Goal: Task Accomplishment & Management: Use online tool/utility

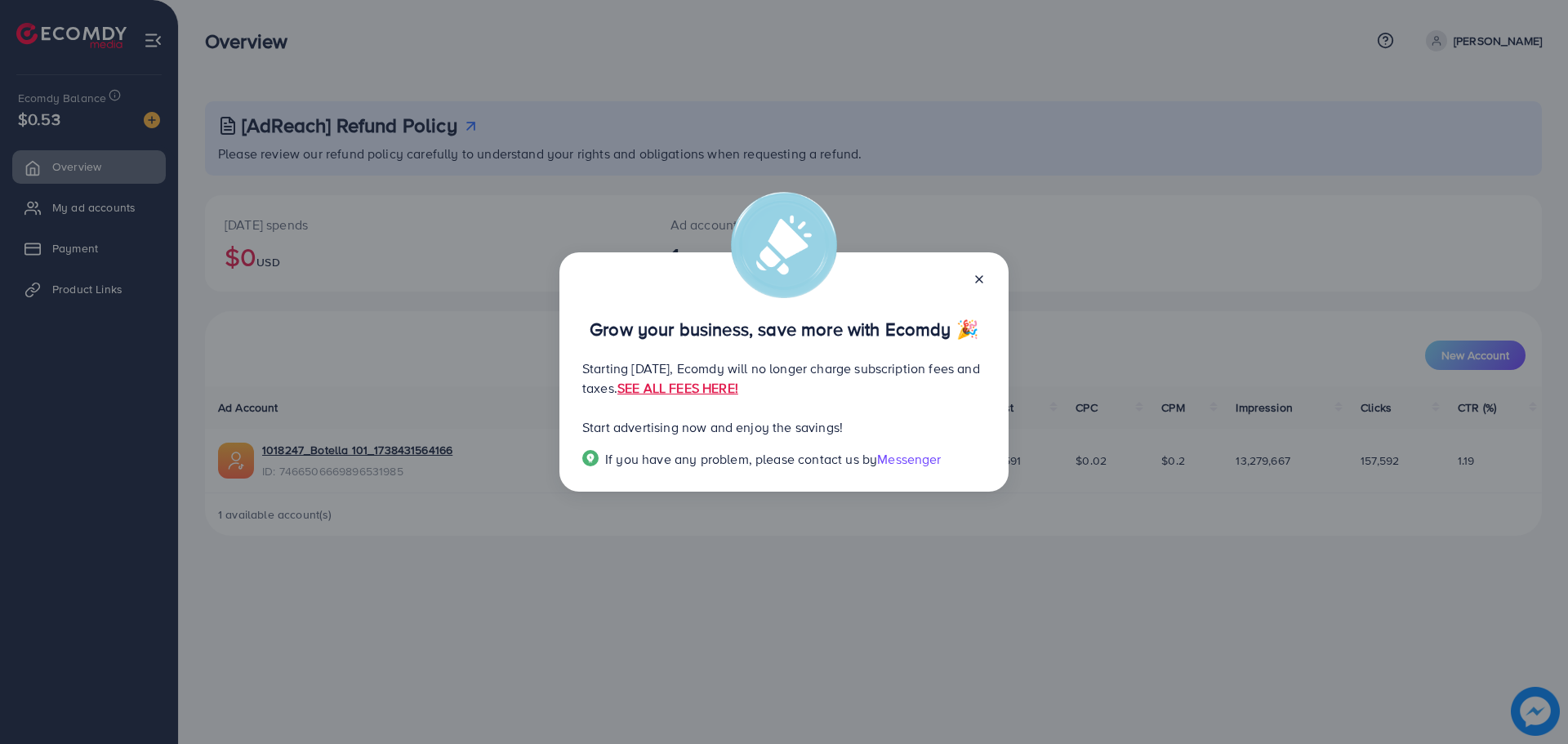
click at [982, 281] on line at bounding box center [979, 279] width 6 height 6
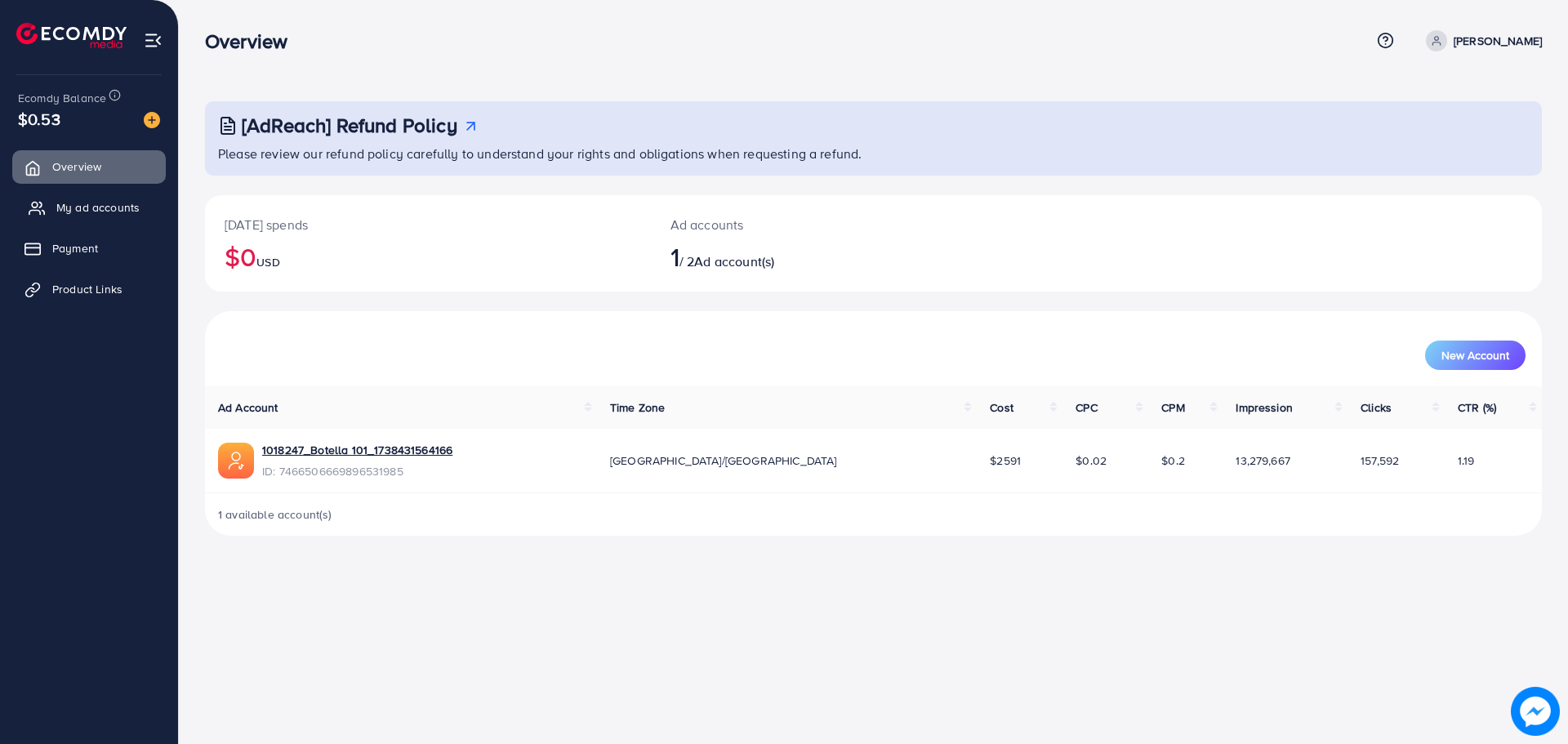
click at [89, 213] on span "My ad accounts" at bounding box center [98, 207] width 84 height 16
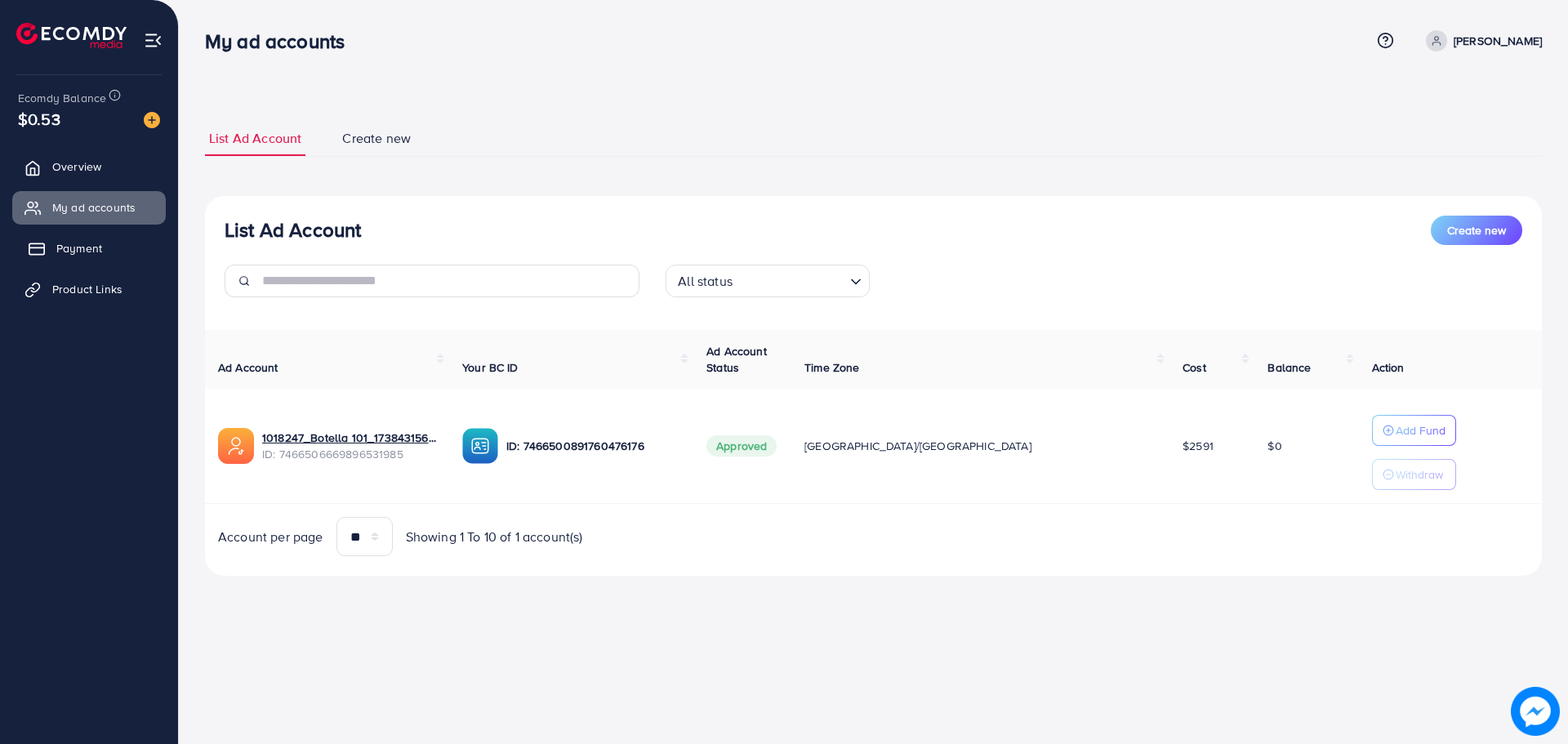
click at [110, 263] on link "Payment" at bounding box center [88, 248] width 154 height 33
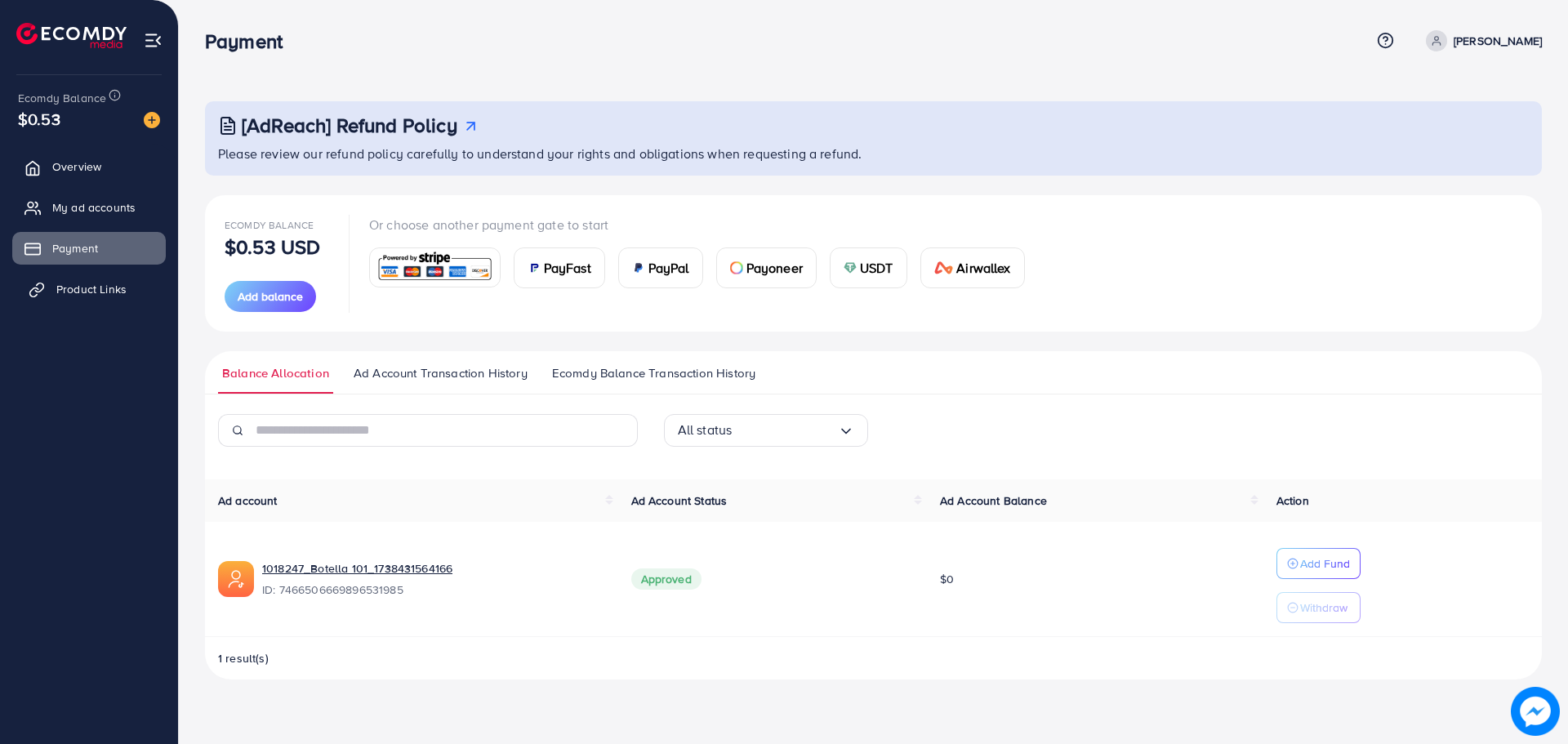
click at [101, 298] on link "Product Links" at bounding box center [88, 289] width 154 height 33
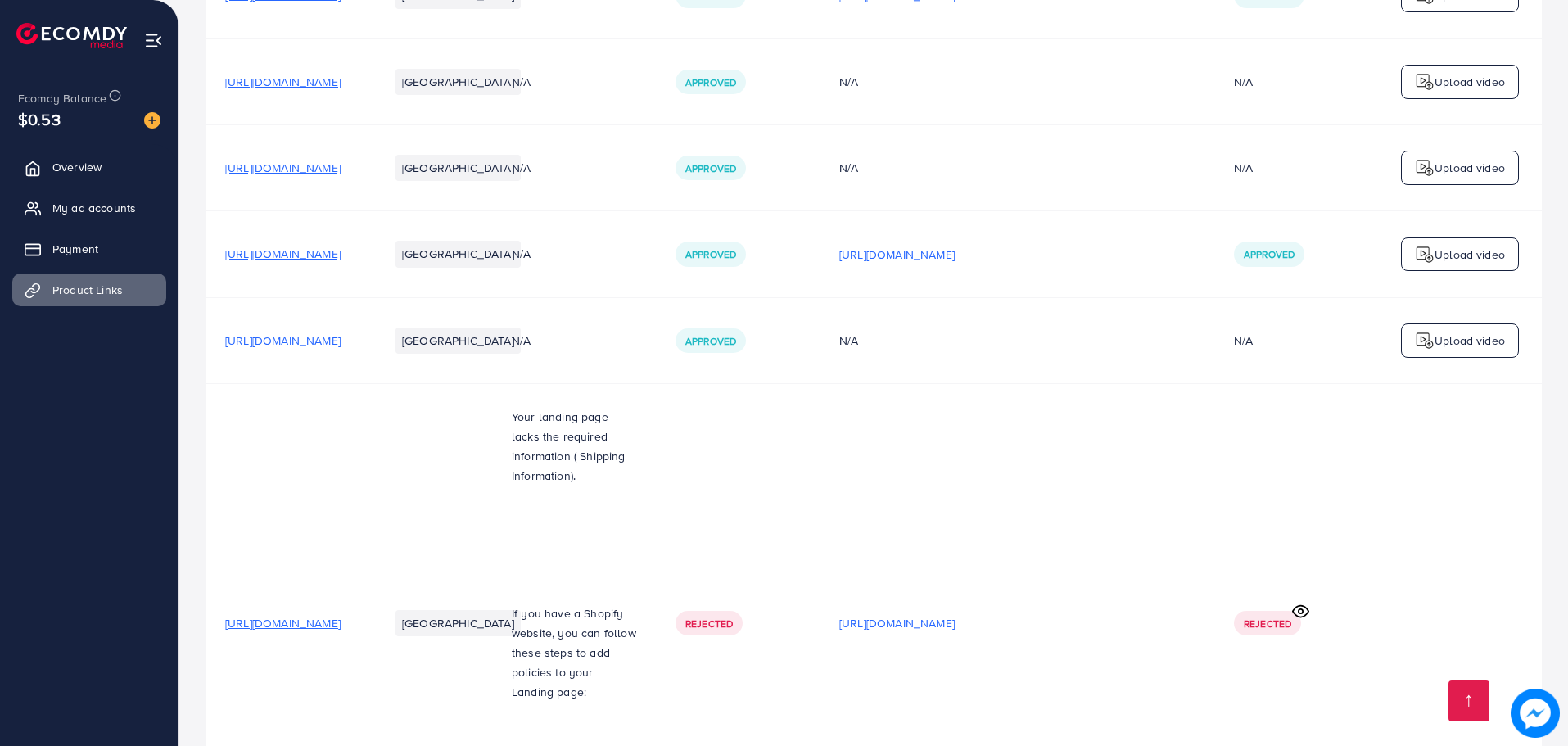
scroll to position [610, 0]
drag, startPoint x: 415, startPoint y: 258, endPoint x: 406, endPoint y: 263, distance: 10.3
click at [341, 262] on span "[URL][DOMAIN_NAME]" at bounding box center [282, 254] width 116 height 16
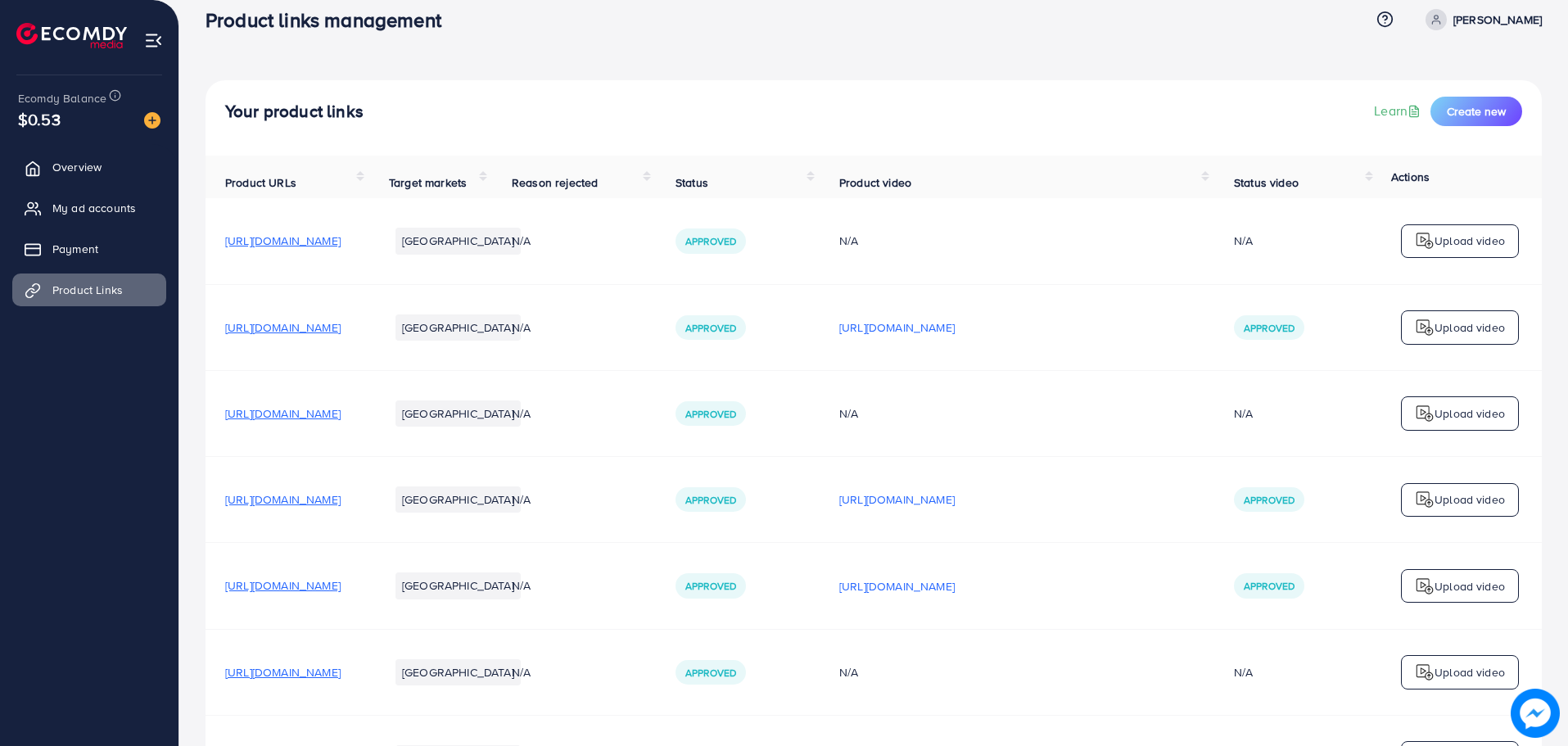
scroll to position [0, 0]
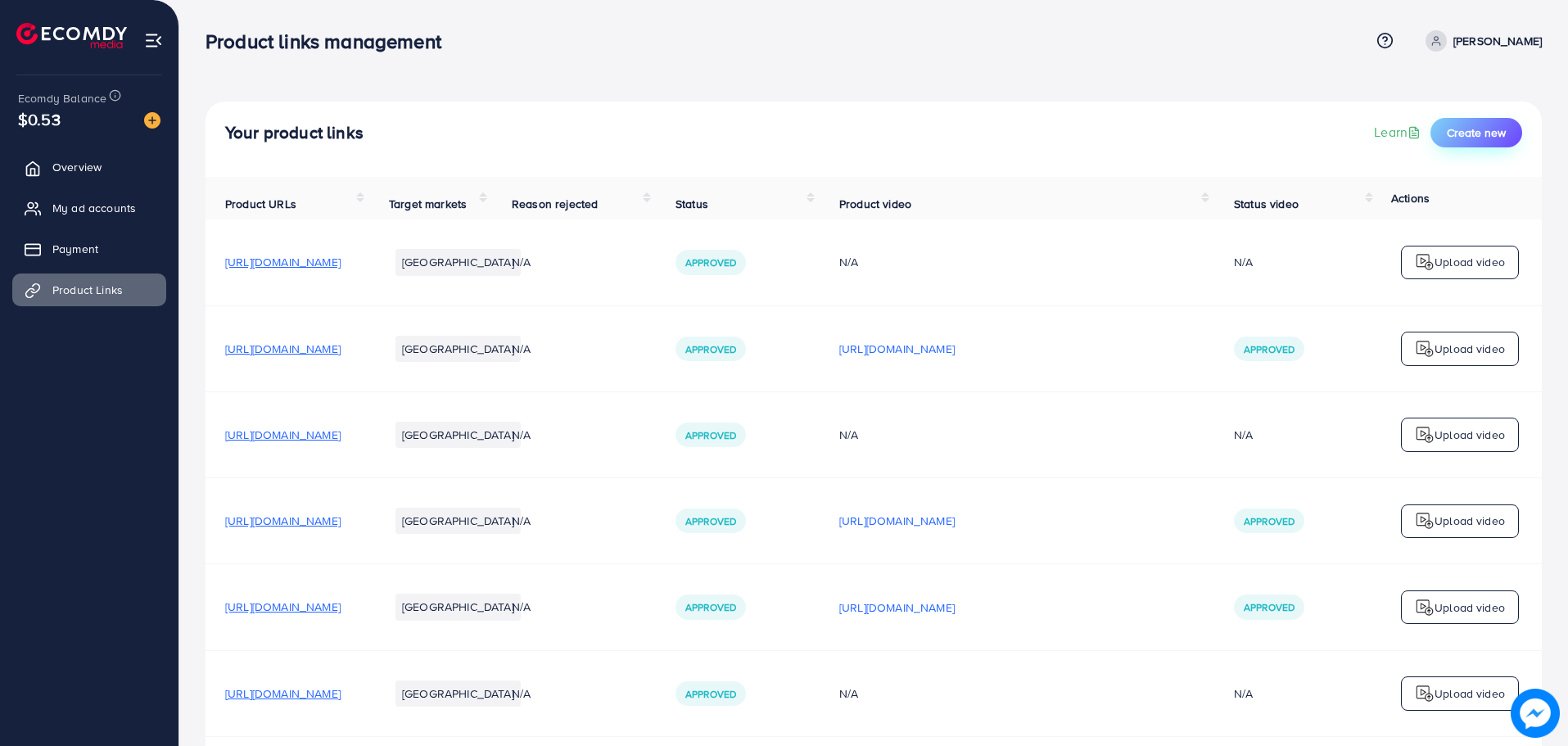
click at [1482, 138] on span "Create new" at bounding box center [1476, 133] width 59 height 16
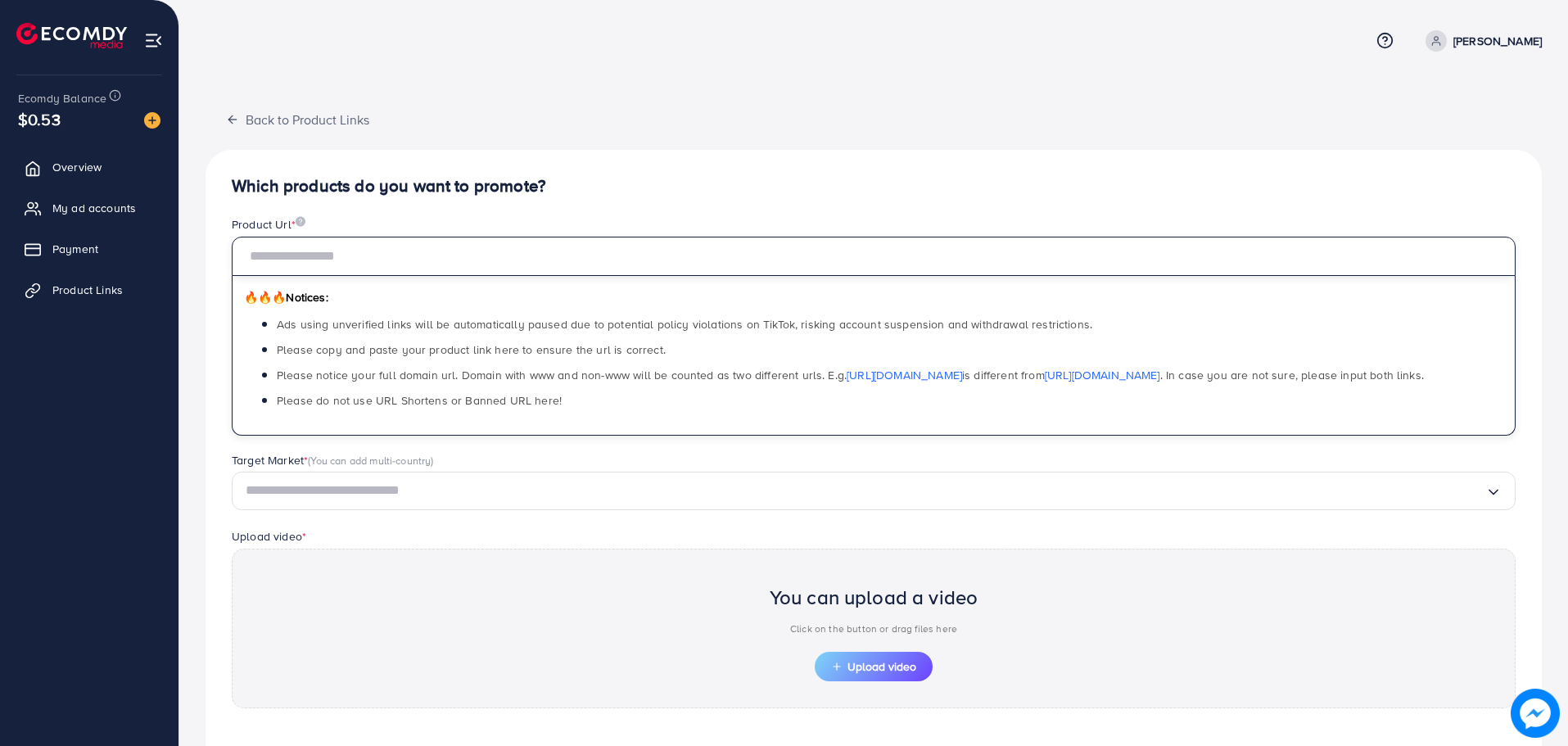
paste input "**********"
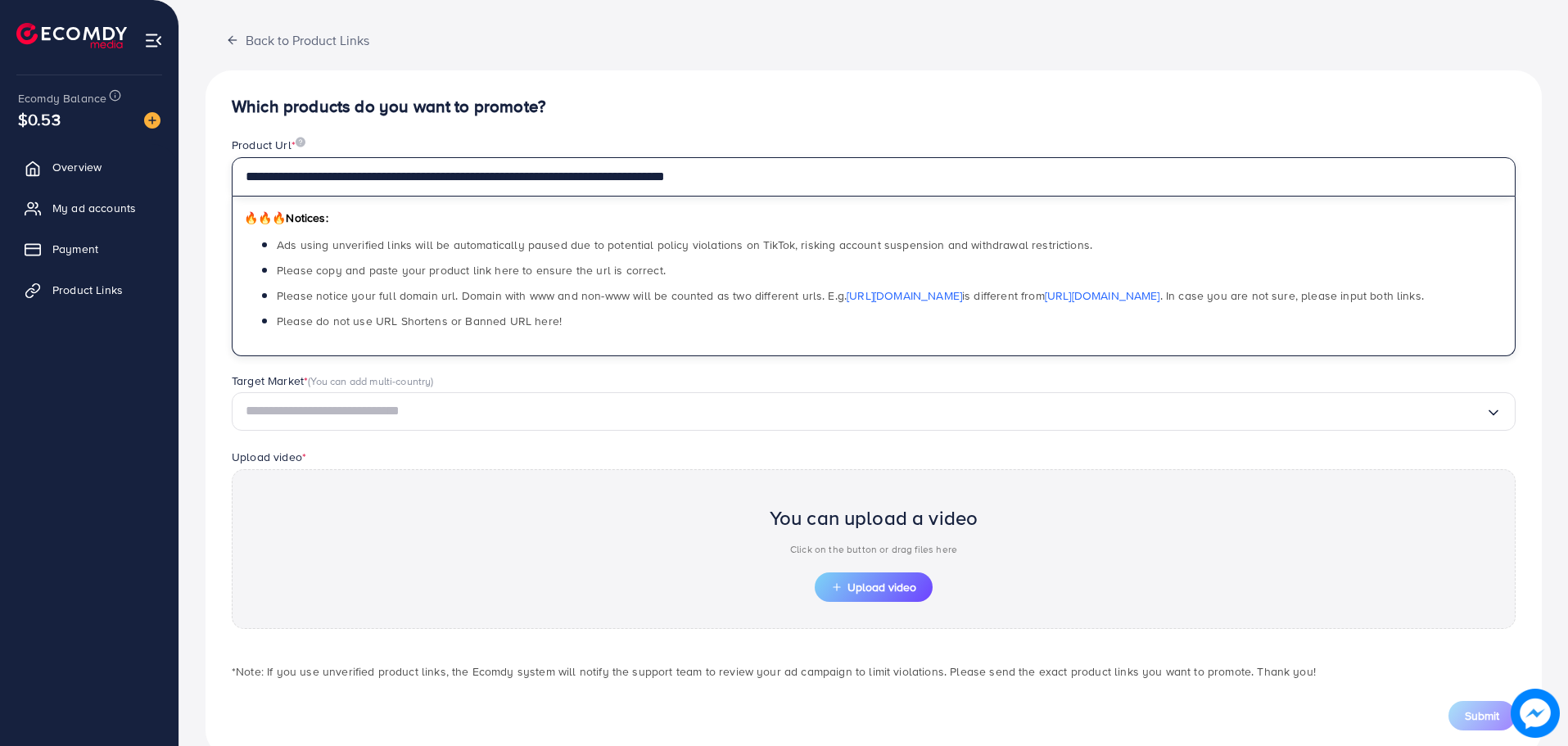
scroll to position [82, 0]
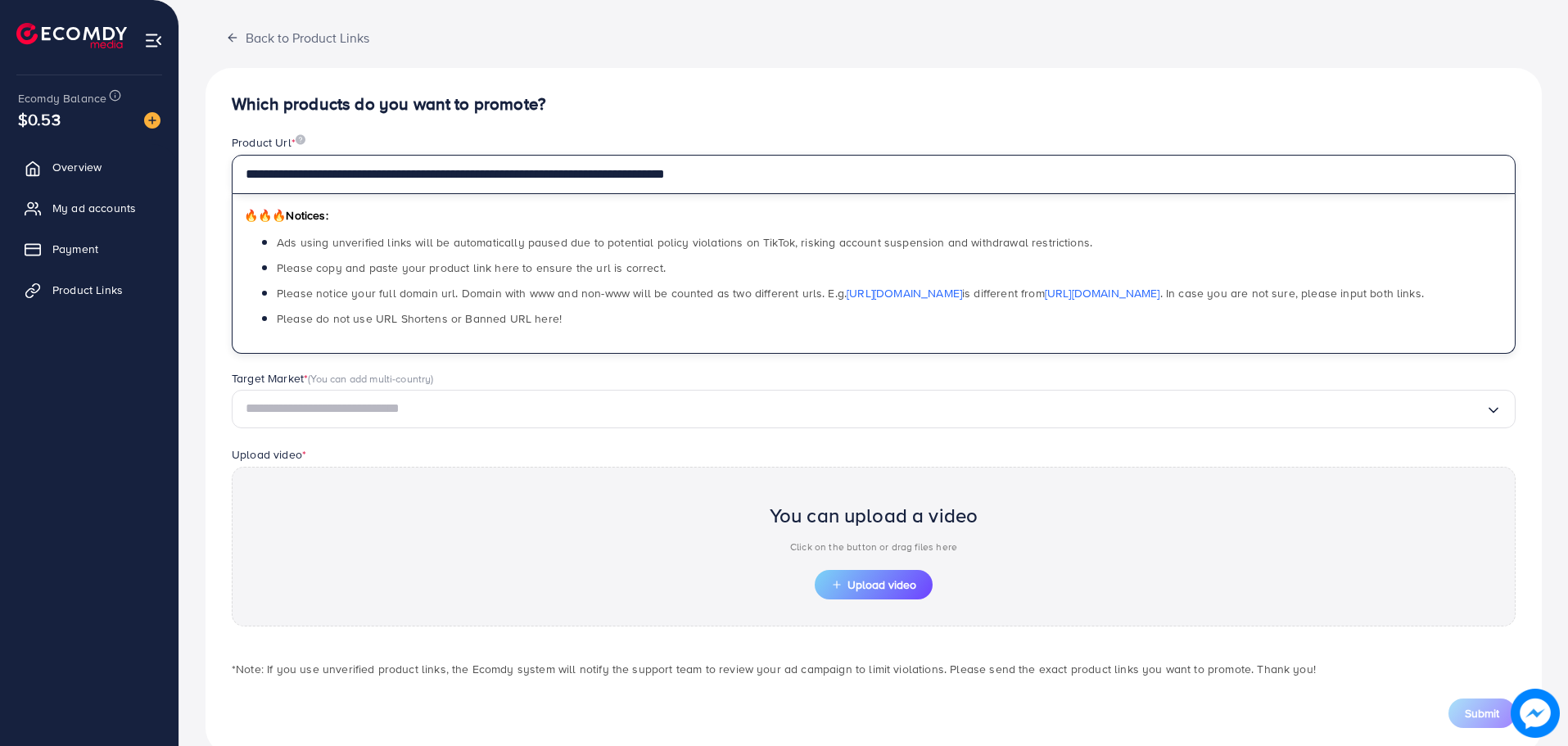
type input "**********"
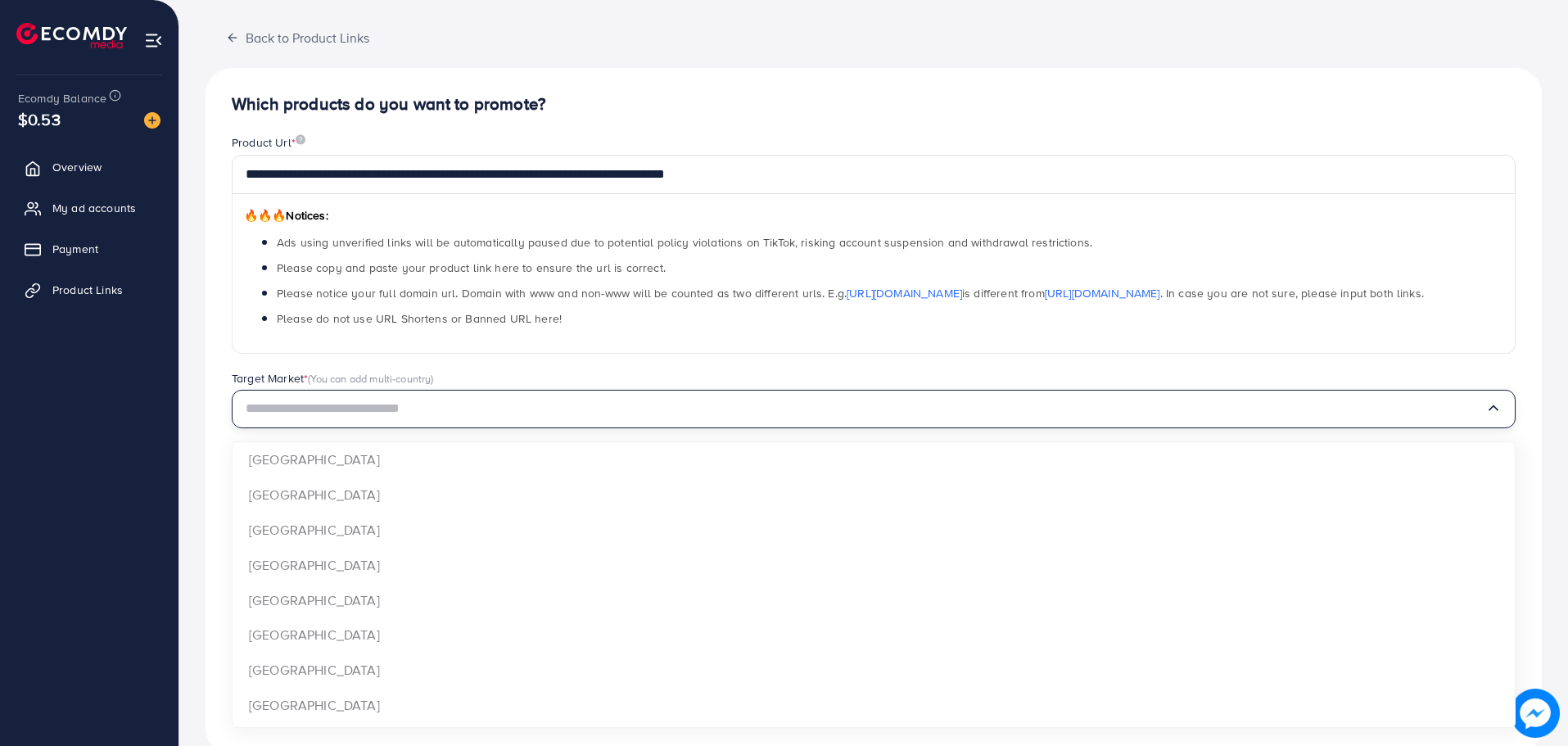
click at [528, 411] on input "Search for option" at bounding box center [866, 409] width 1239 height 26
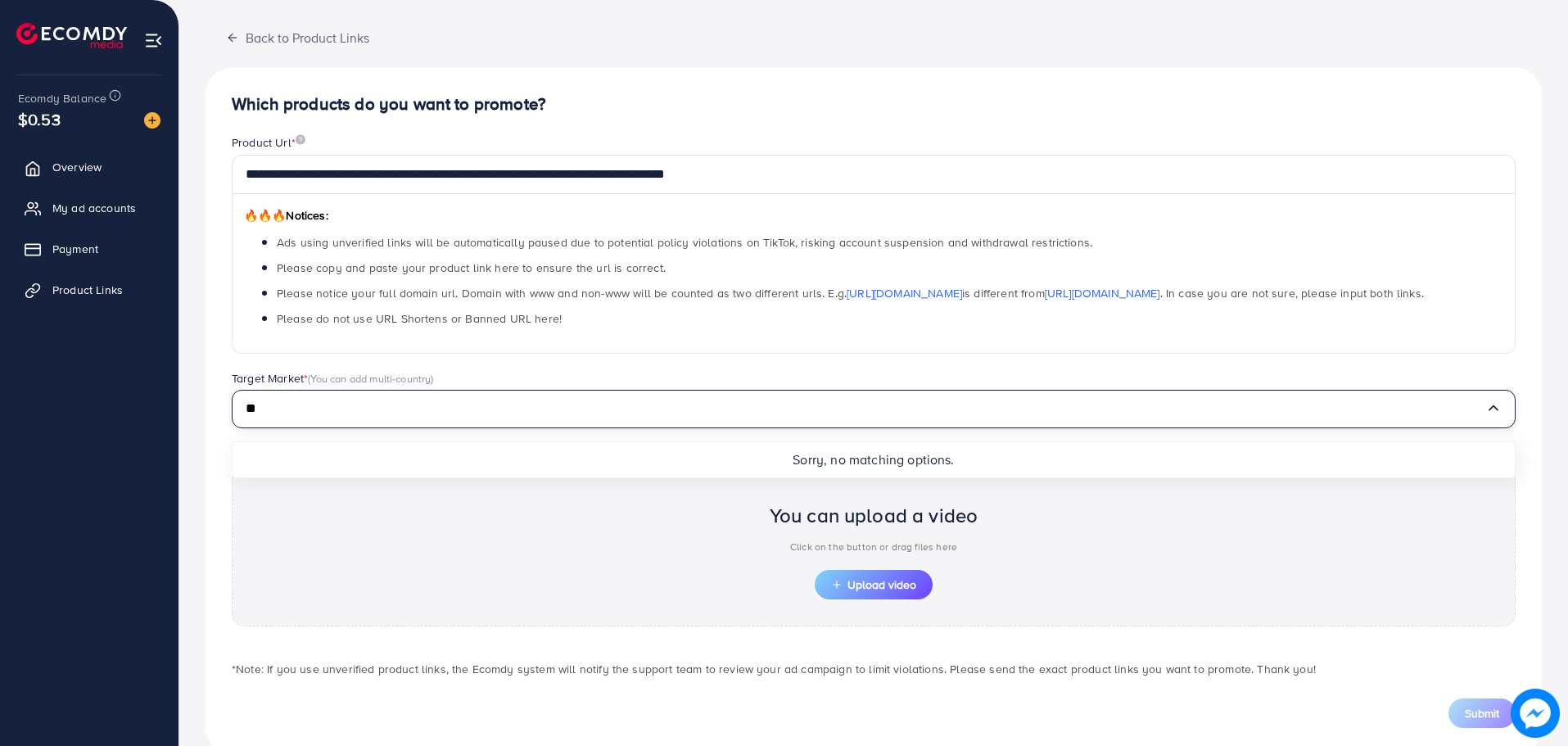
type input "**"
click at [349, 414] on input "**" at bounding box center [866, 409] width 1239 height 26
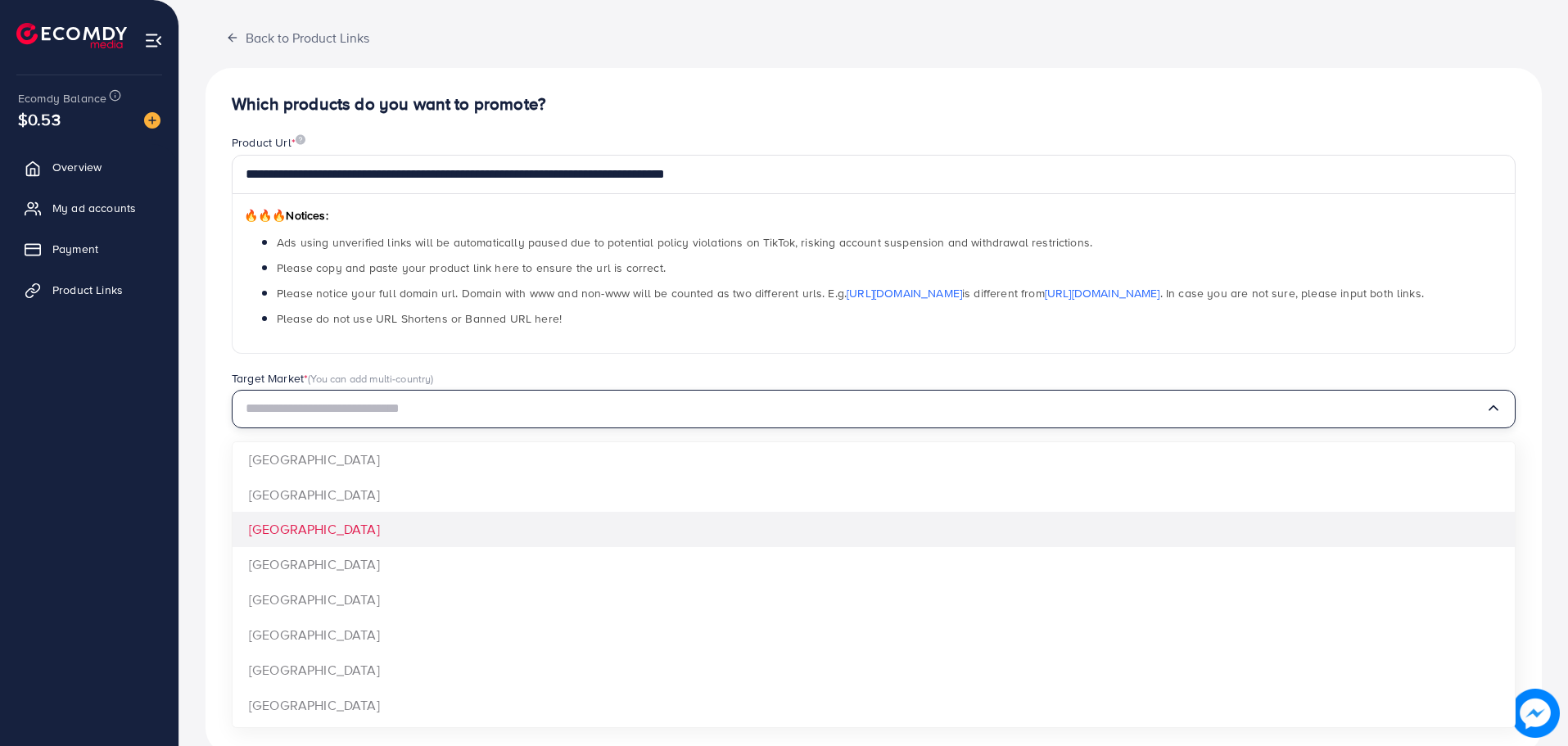
scroll to position [0, 0]
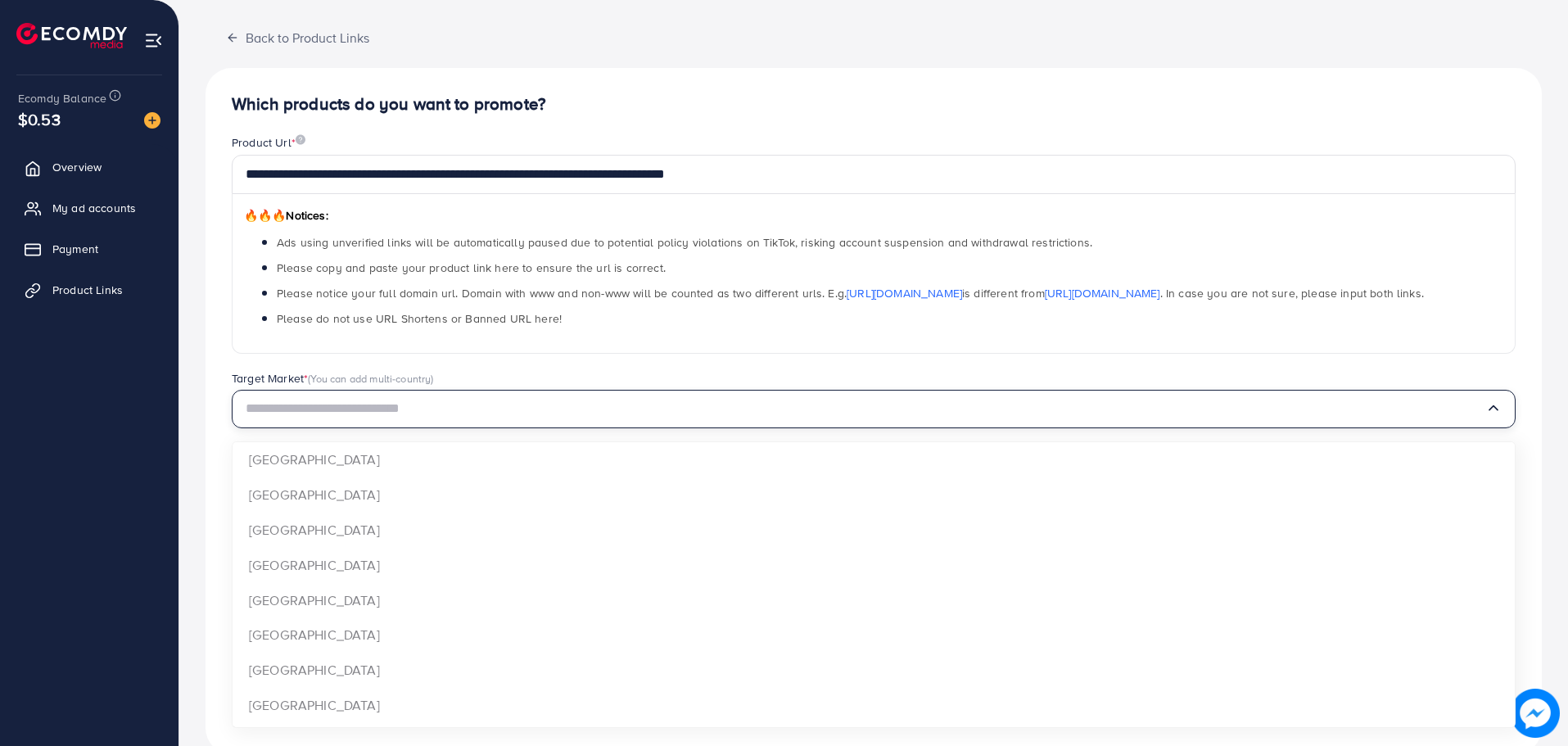
click at [290, 528] on div "**********" at bounding box center [874, 411] width 1337 height 686
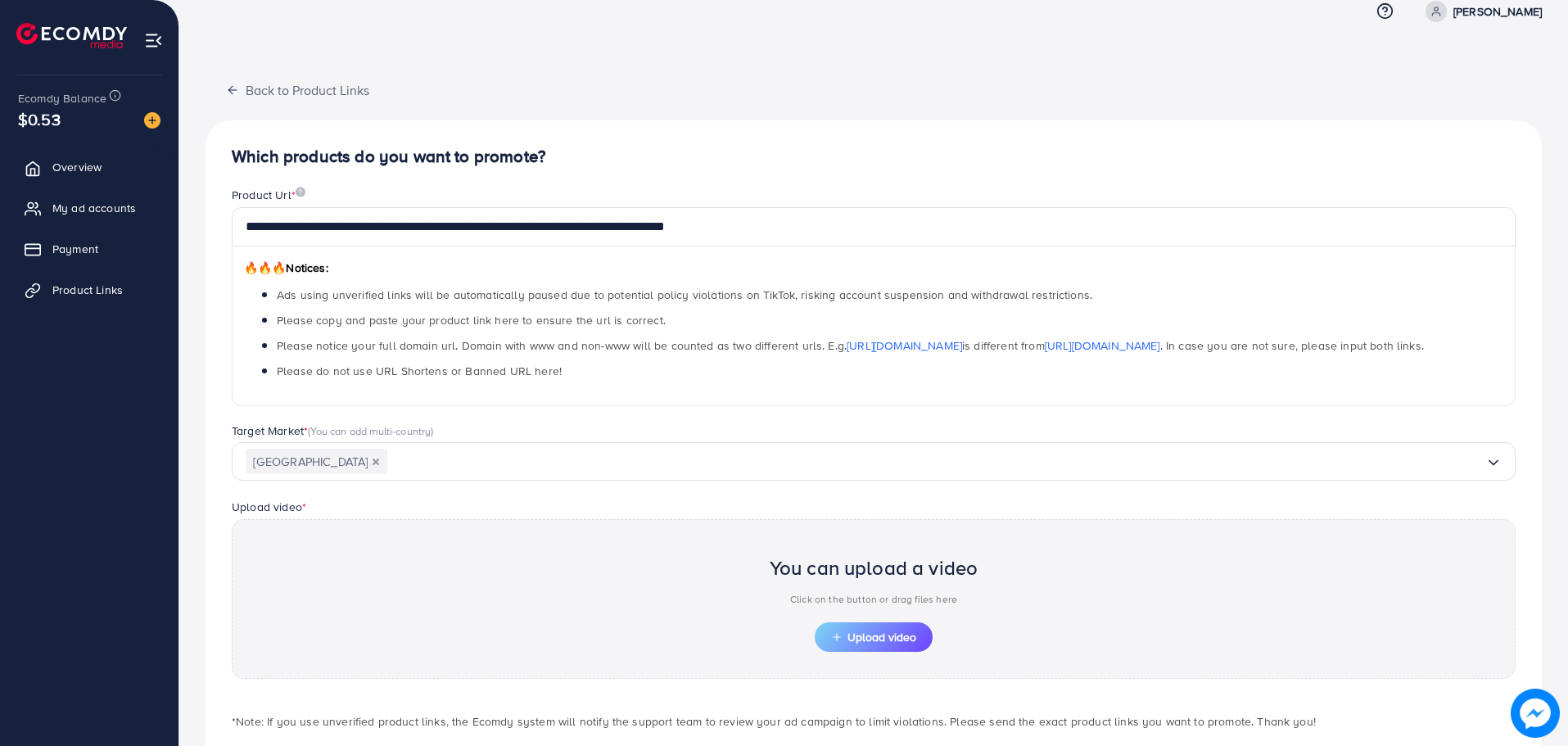
scroll to position [82, 0]
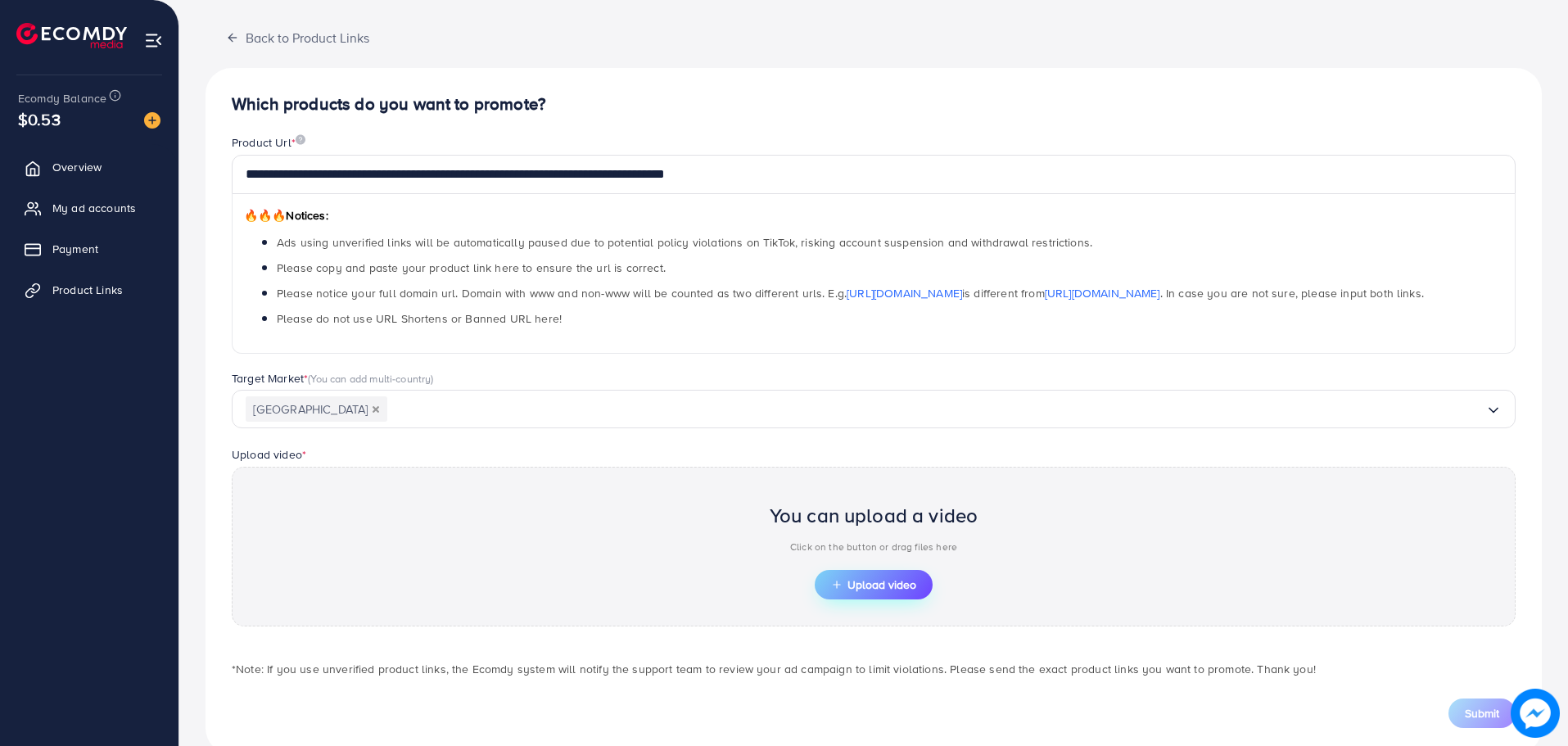
click at [868, 585] on span "Upload video" at bounding box center [873, 584] width 85 height 12
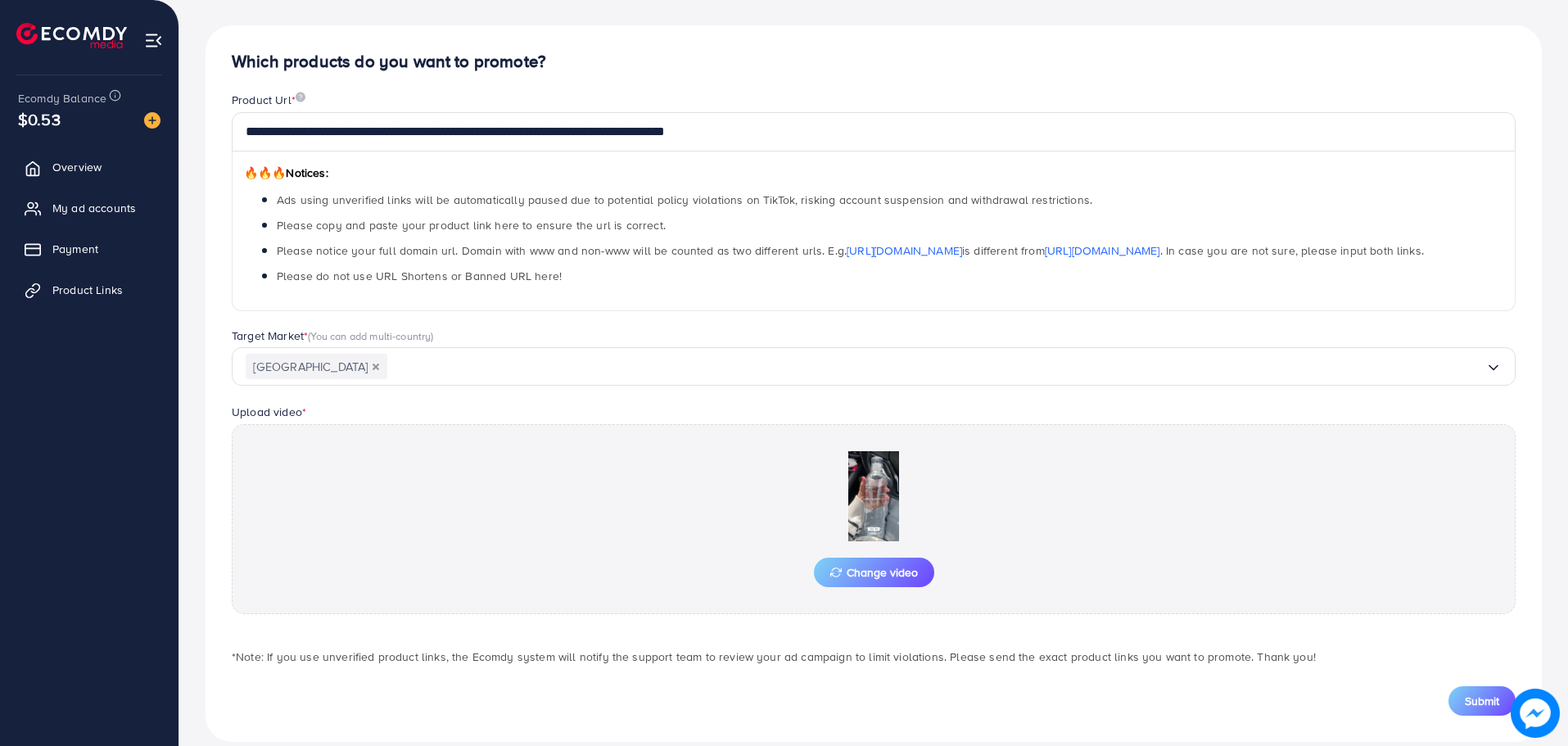
scroll to position [147, 0]
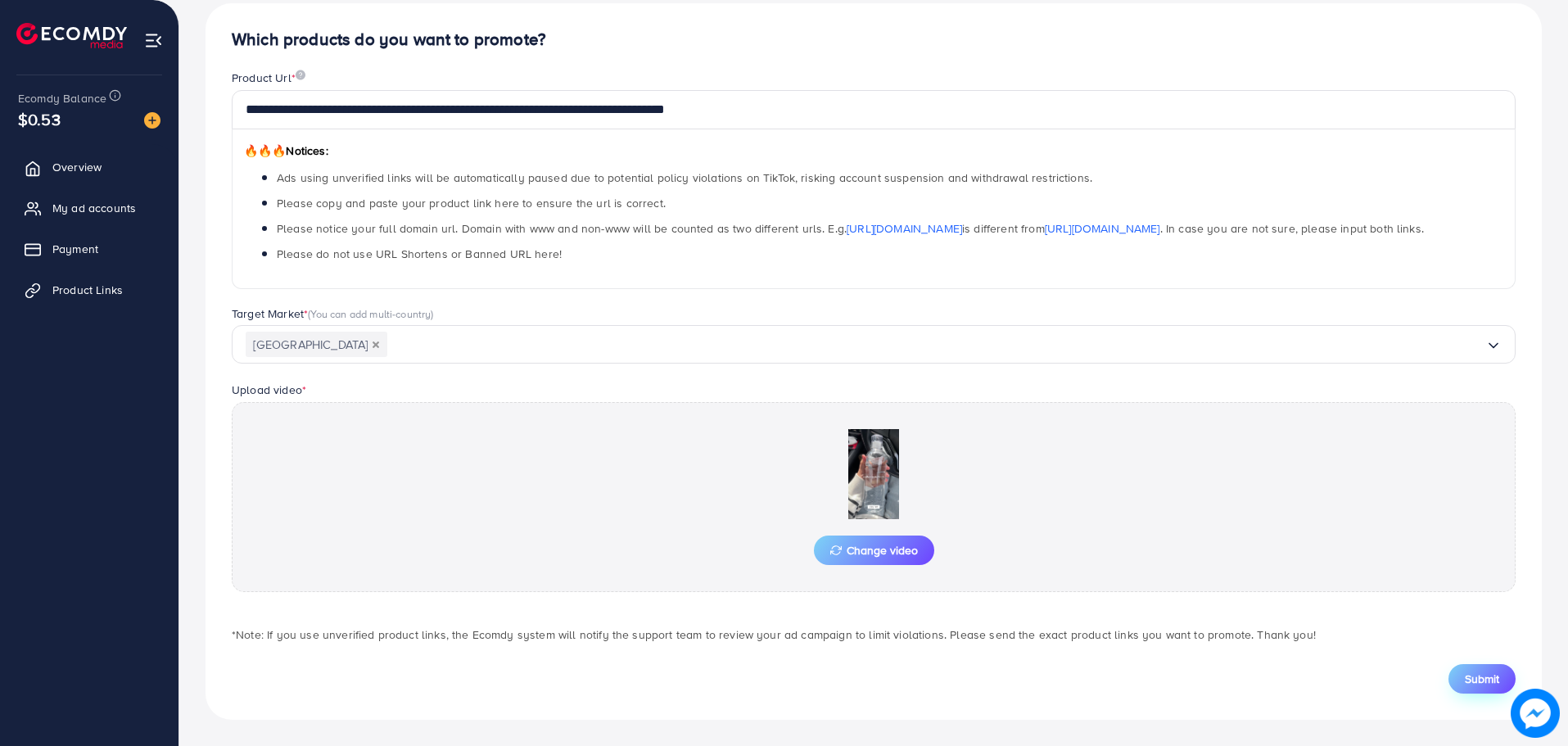
click at [1479, 679] on span "Submit" at bounding box center [1482, 679] width 35 height 16
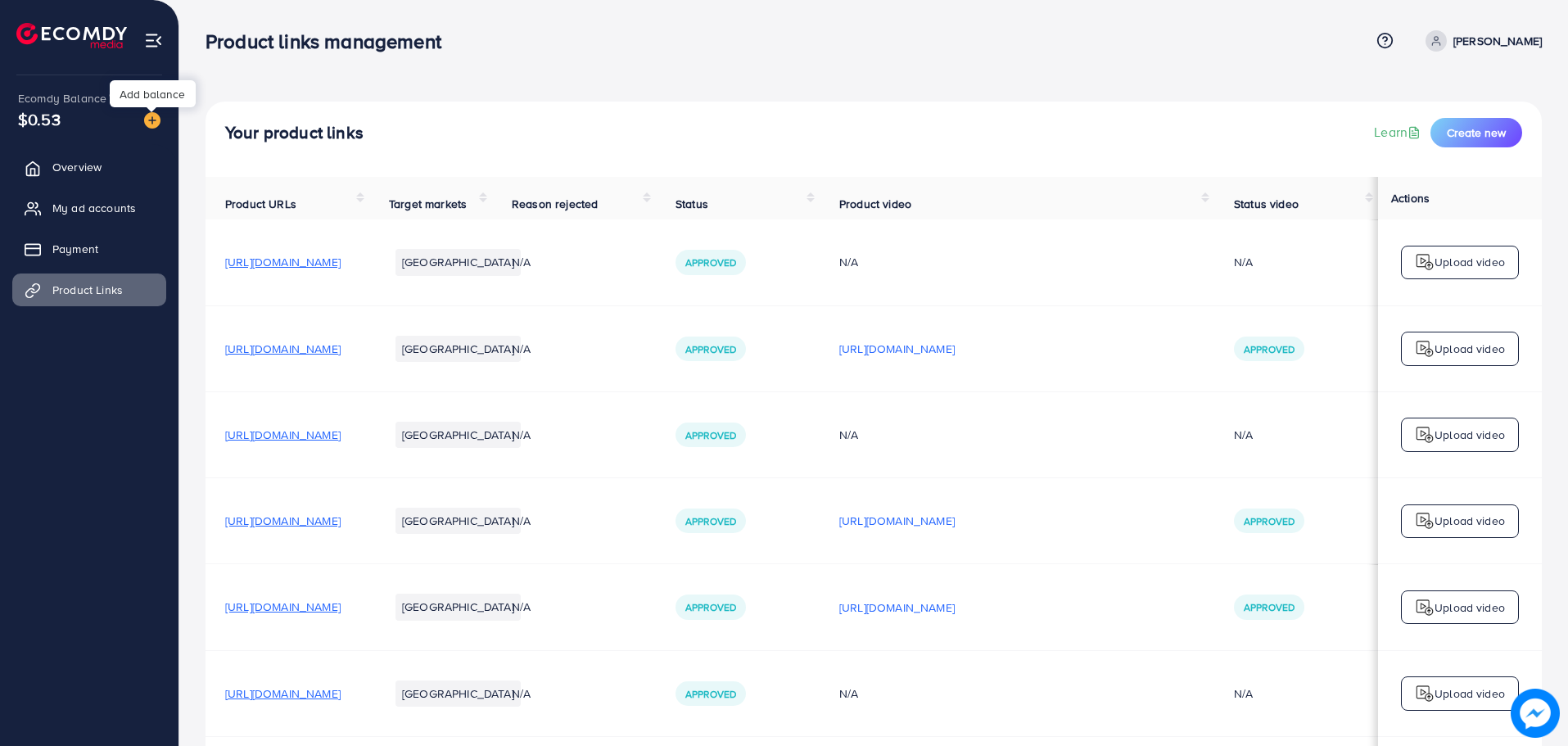
click at [149, 119] on img at bounding box center [152, 120] width 16 height 16
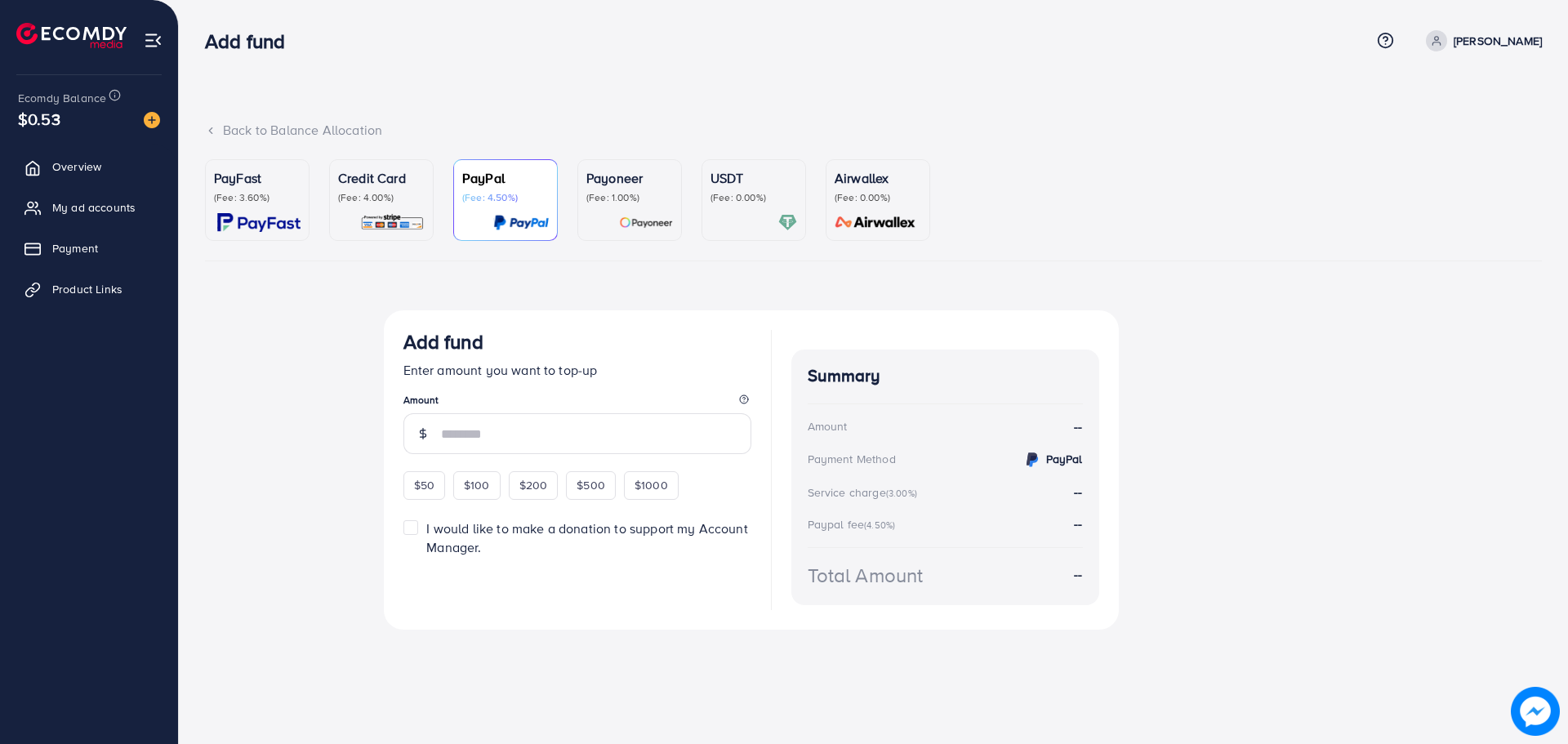
click at [769, 207] on div "USDT (Fee: 0.00%)" at bounding box center [754, 200] width 86 height 64
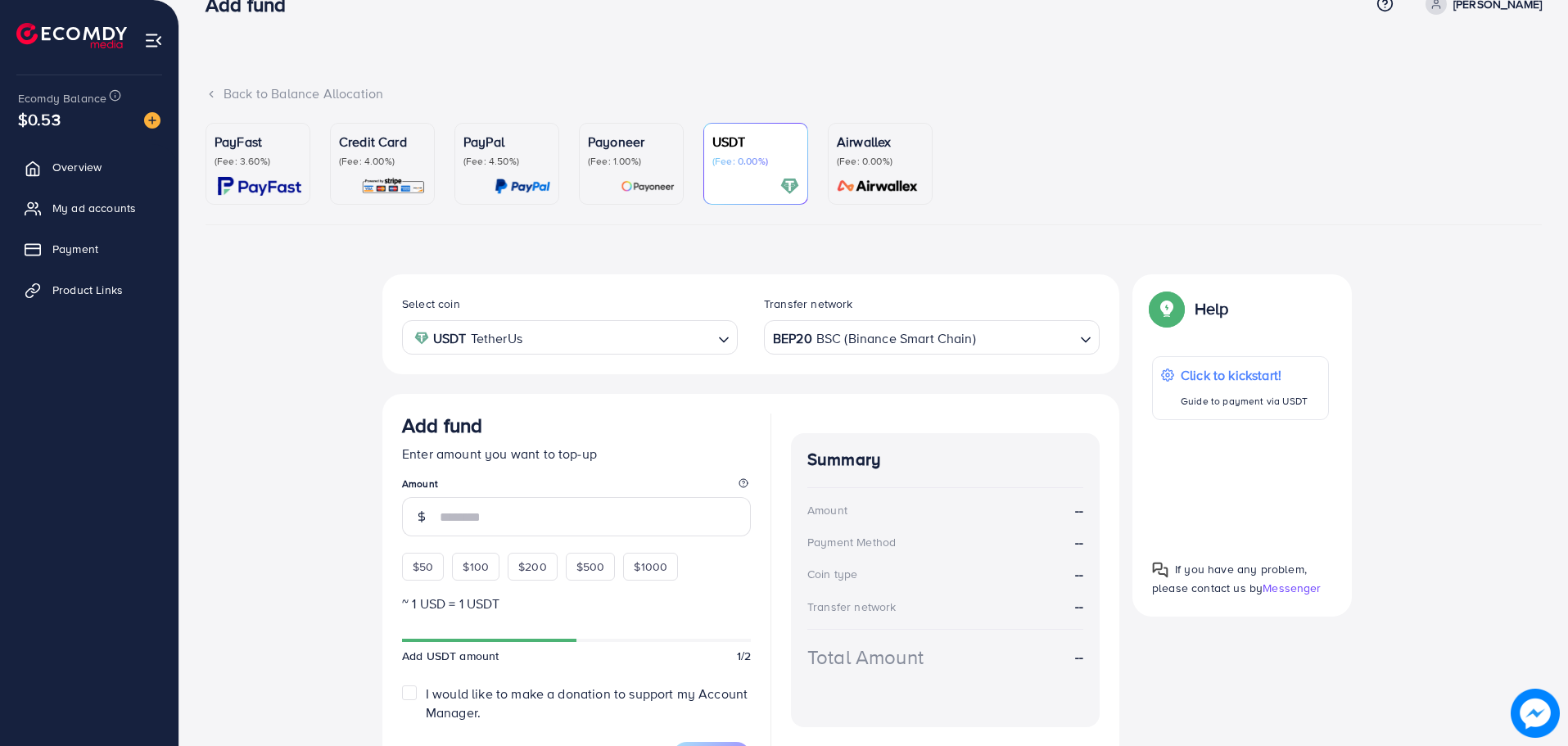
scroll to position [141, 0]
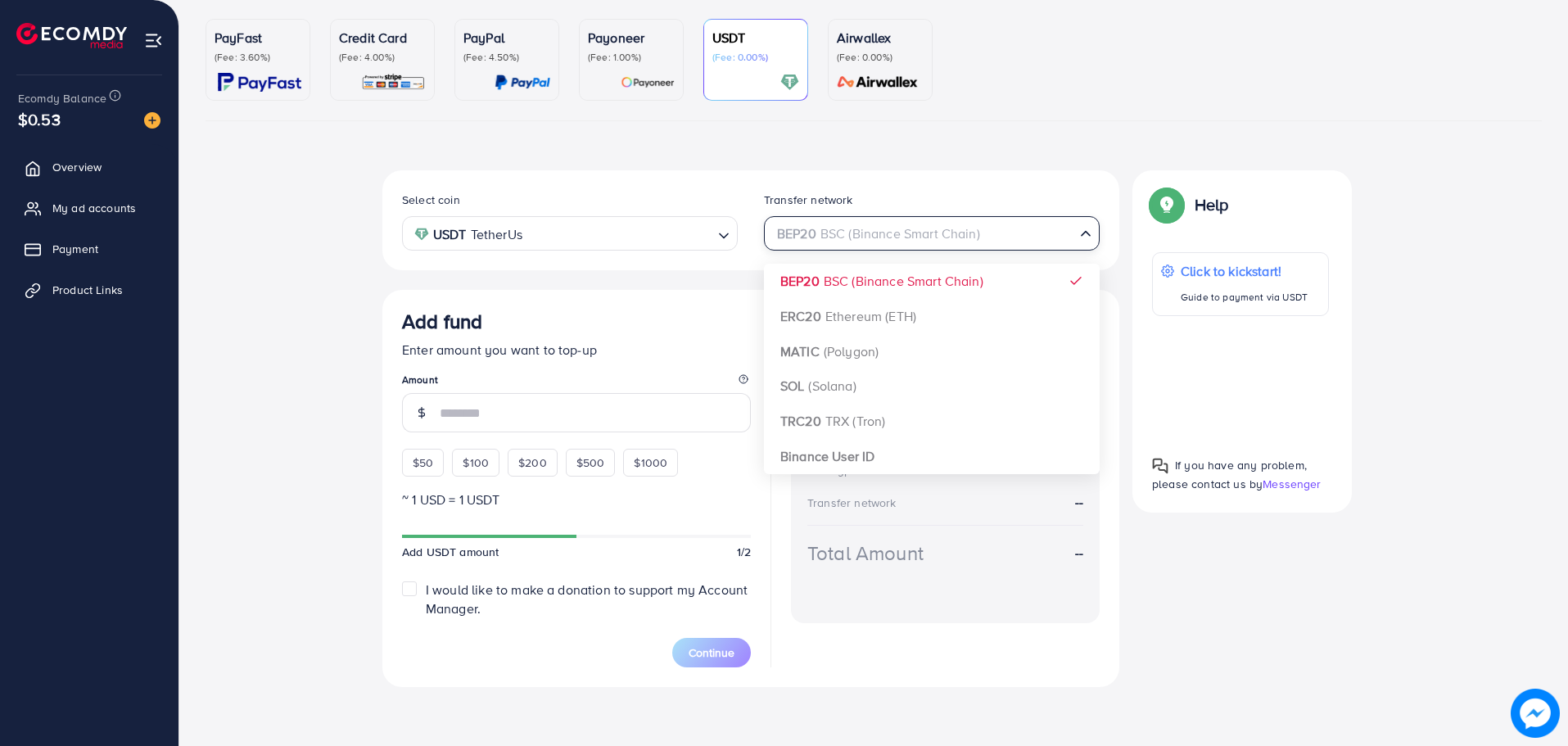
click at [801, 242] on div "BEP20 BSC (Binance Smart Chain)" at bounding box center [922, 231] width 305 height 28
click at [858, 418] on div "Select coin USDT TetherUs Loading... Transfer network BEP20 BSC (Binance Smart …" at bounding box center [751, 428] width 737 height 516
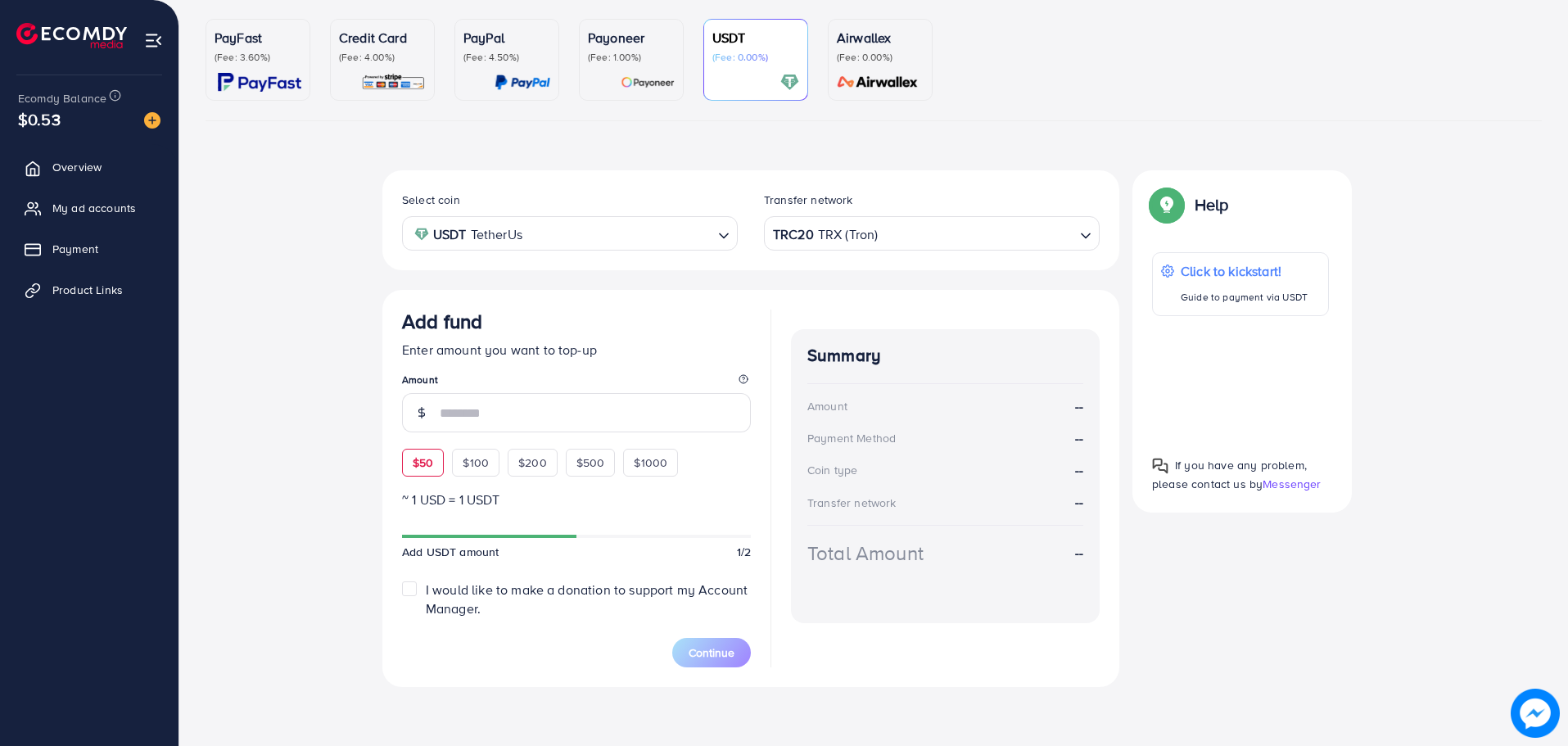
click at [411, 464] on div "$50" at bounding box center [423, 462] width 42 height 28
type input "**"
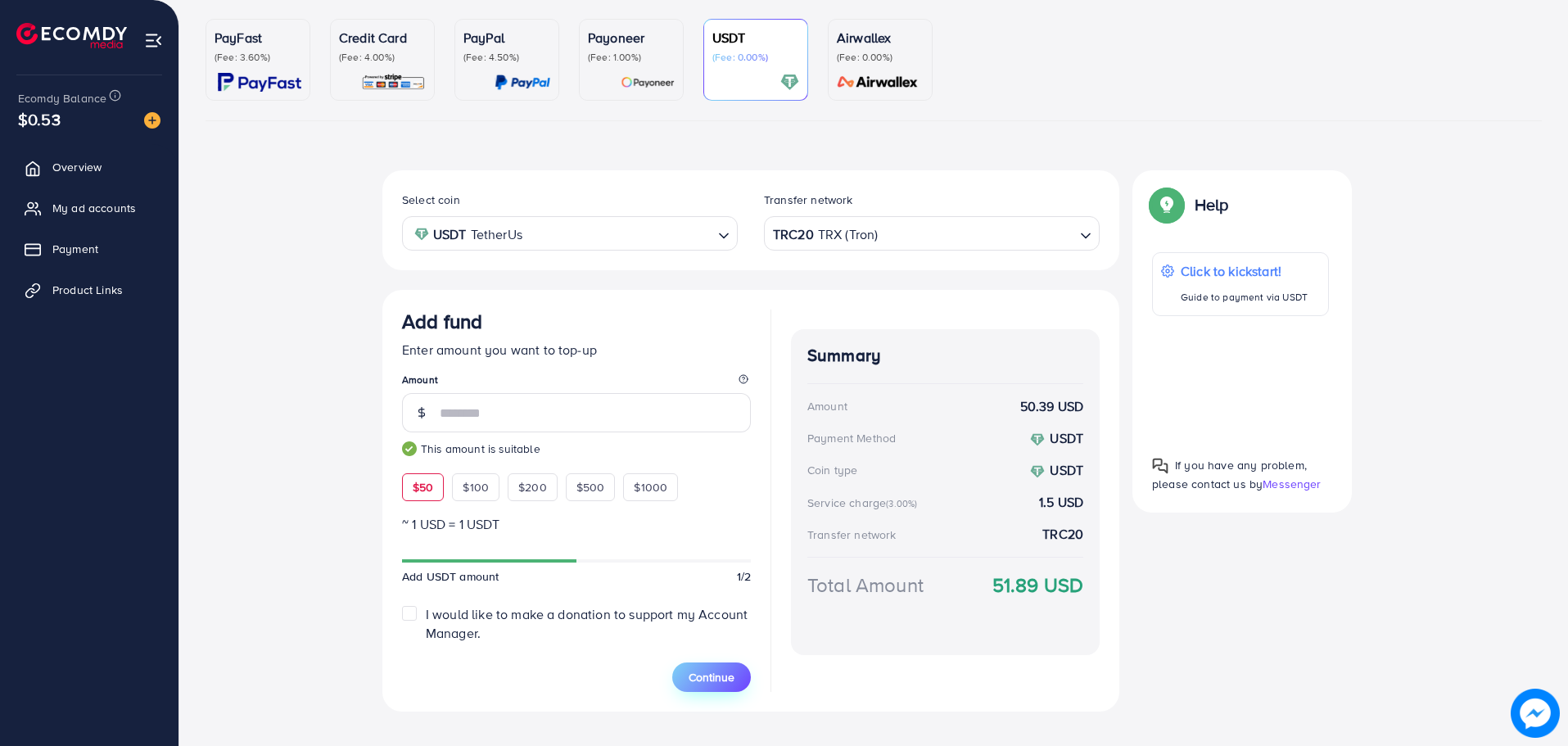
click at [706, 686] on button "Continue" at bounding box center [712, 677] width 78 height 29
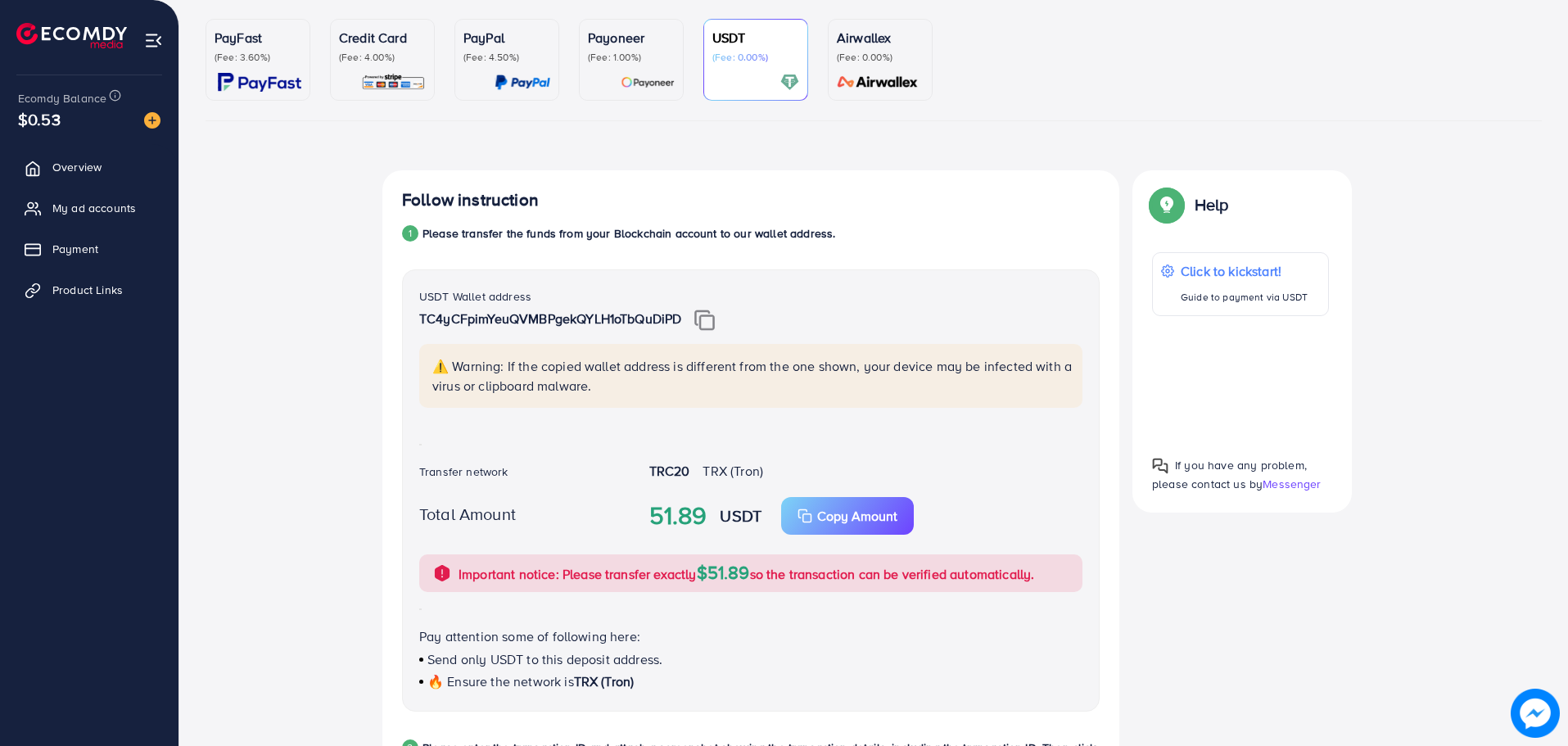
click at [714, 320] on img at bounding box center [704, 320] width 20 height 21
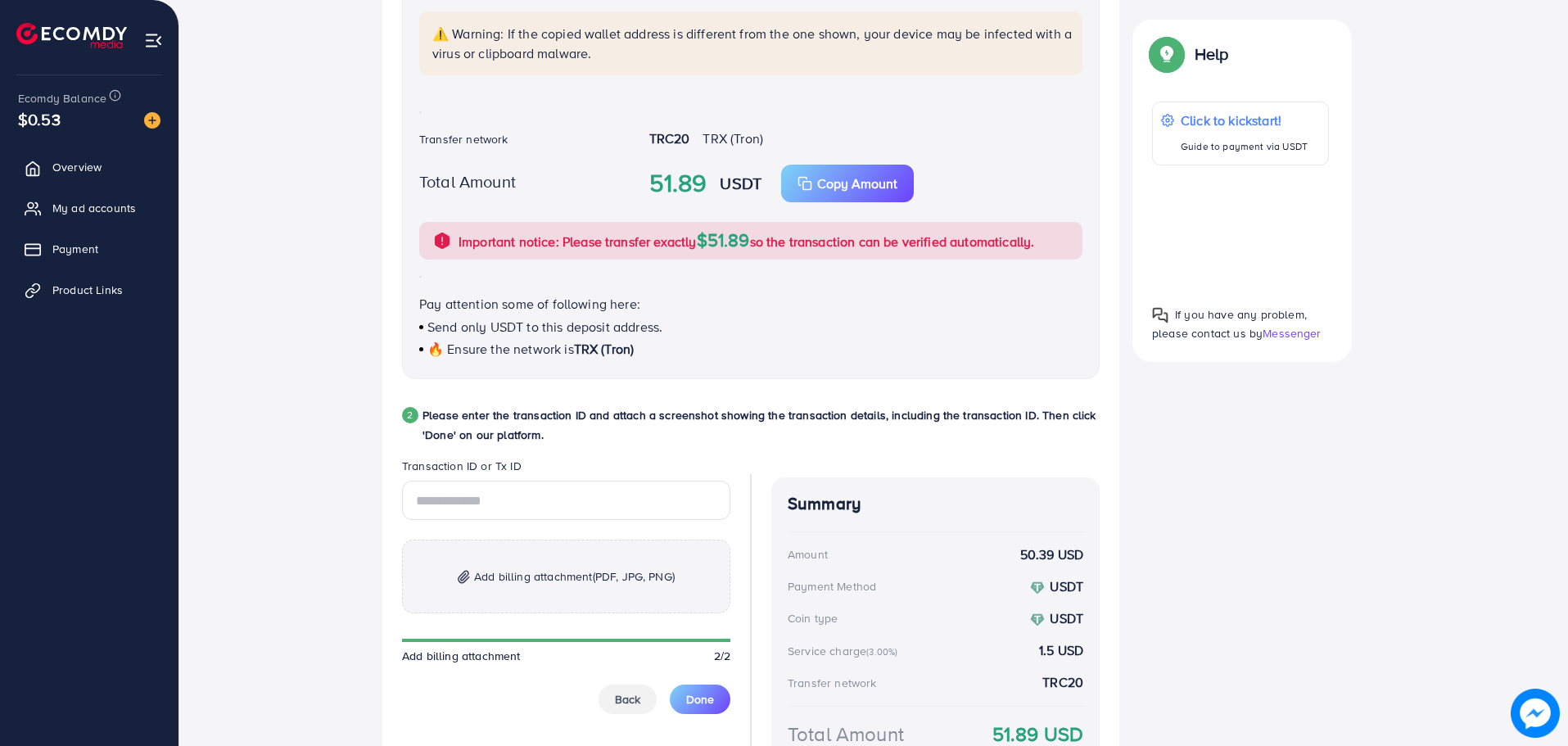
scroll to position [550, 0]
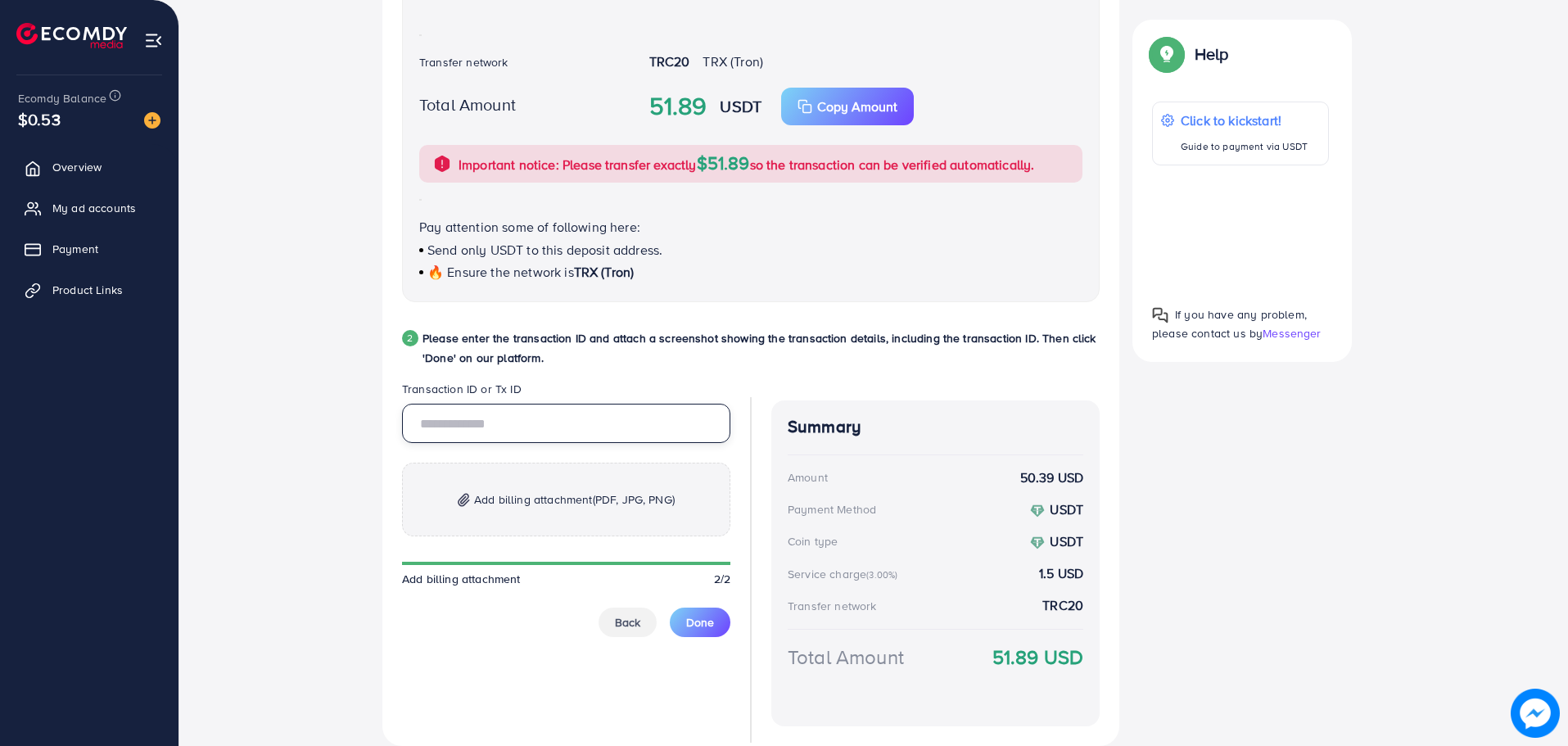
click at [525, 424] on input "text" at bounding box center [566, 423] width 328 height 39
paste input "**********"
type input "**********"
click at [569, 509] on span "Add billing attachment (PDF, JPG, PNG)" at bounding box center [574, 499] width 200 height 20
click at [547, 500] on span "Add billing attachment (PDF, JPG, PNG)" at bounding box center [574, 499] width 200 height 20
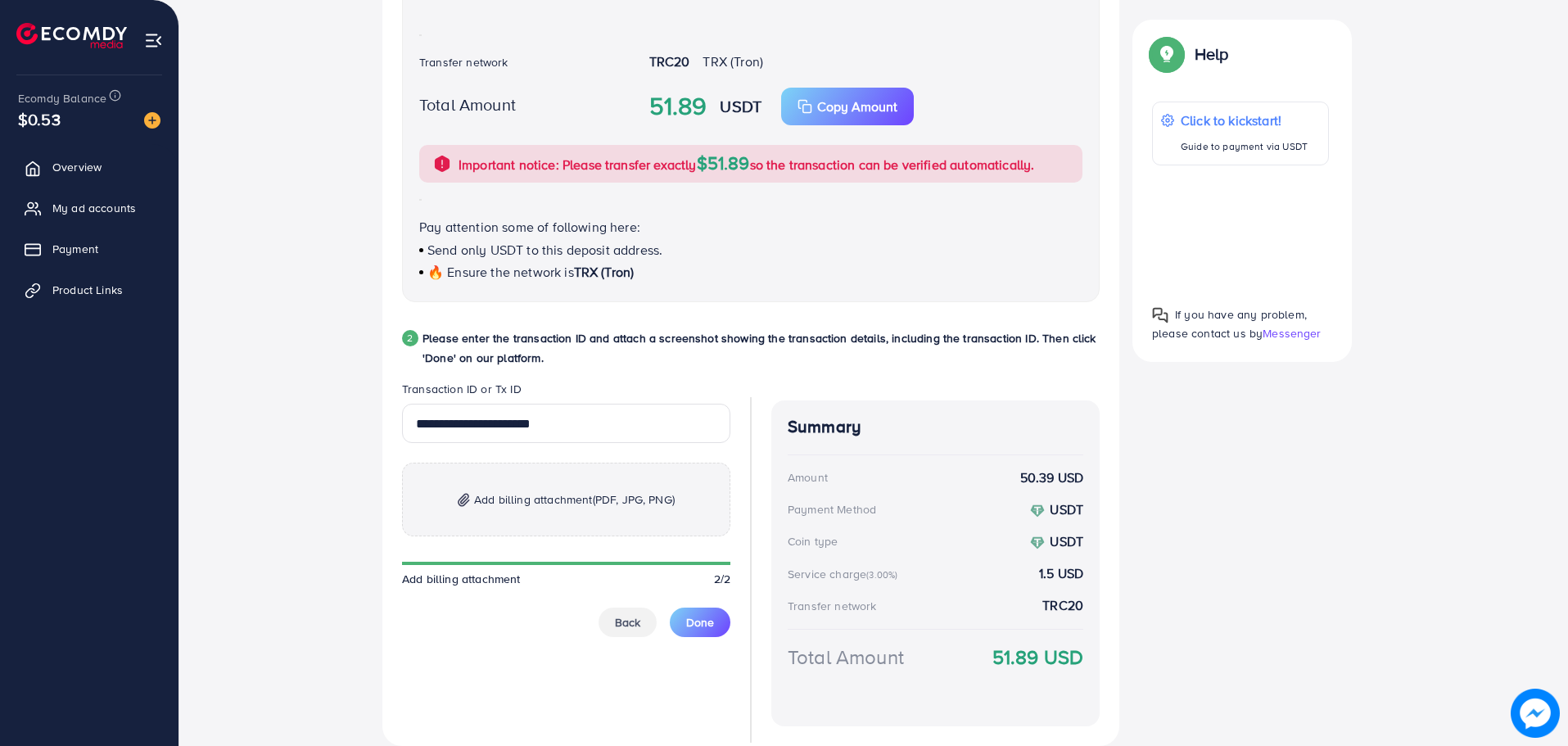
click at [515, 496] on span "Add billing attachment (PDF, JPG, PNG)" at bounding box center [574, 499] width 200 height 20
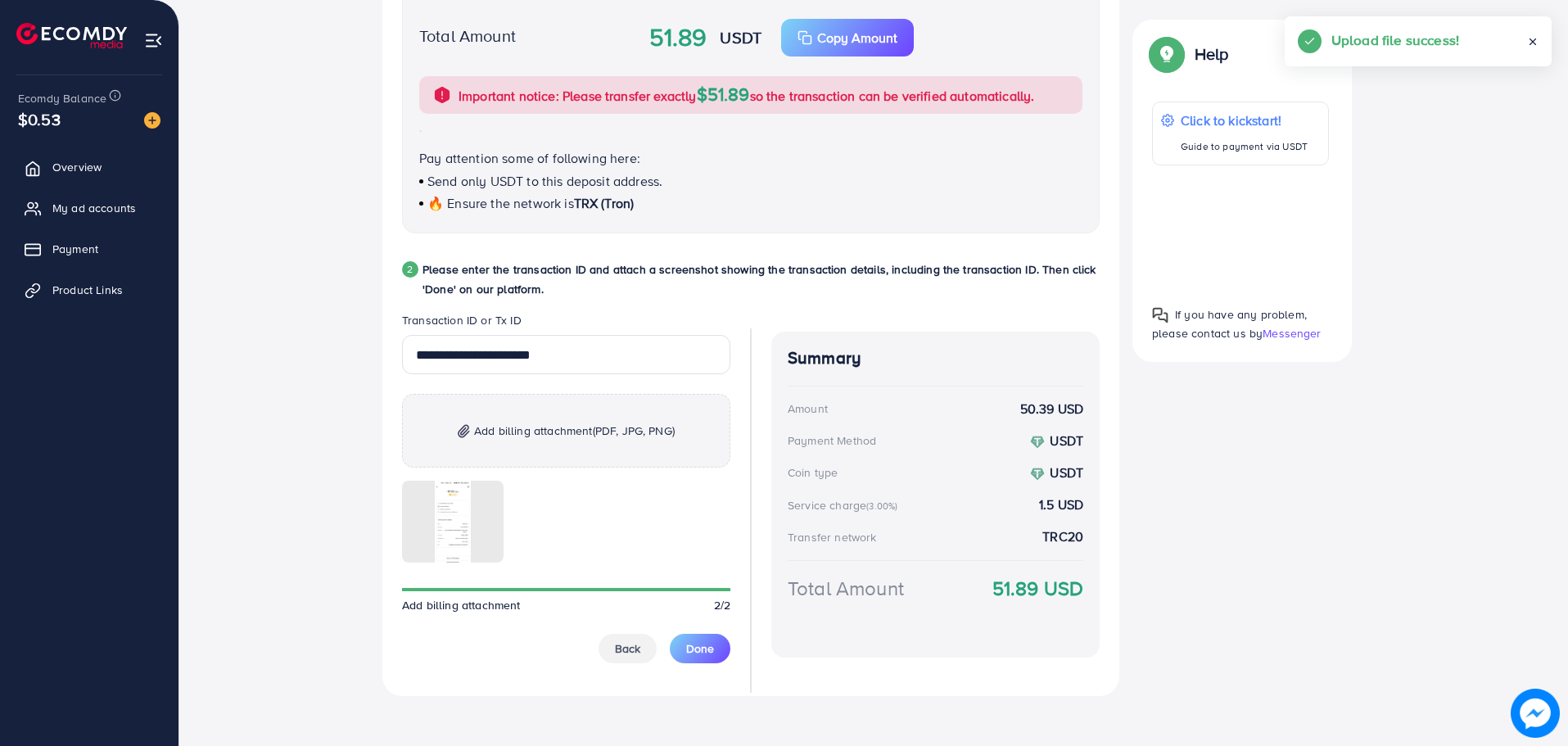
scroll to position [628, 0]
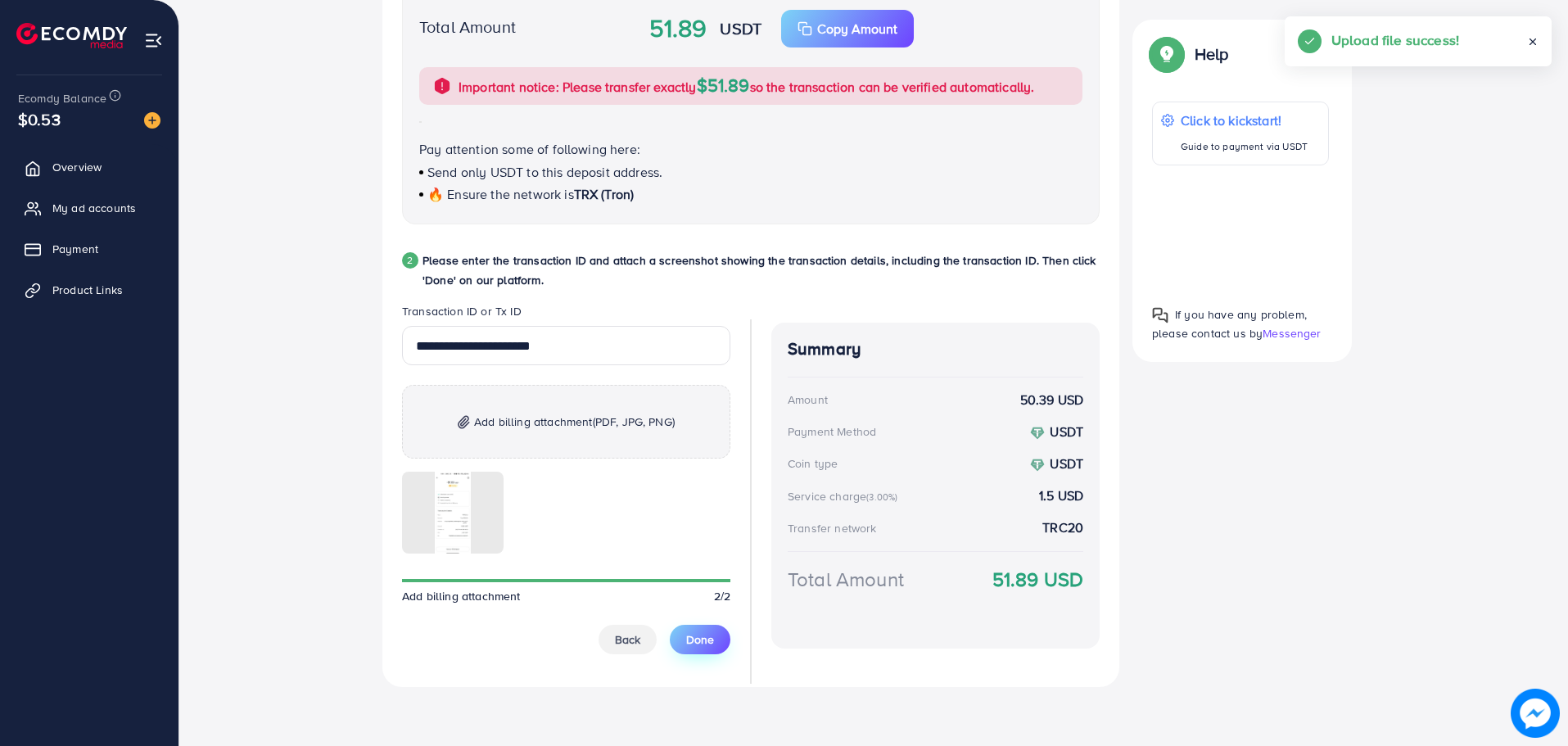
click at [706, 647] on button "Done" at bounding box center [700, 639] width 60 height 29
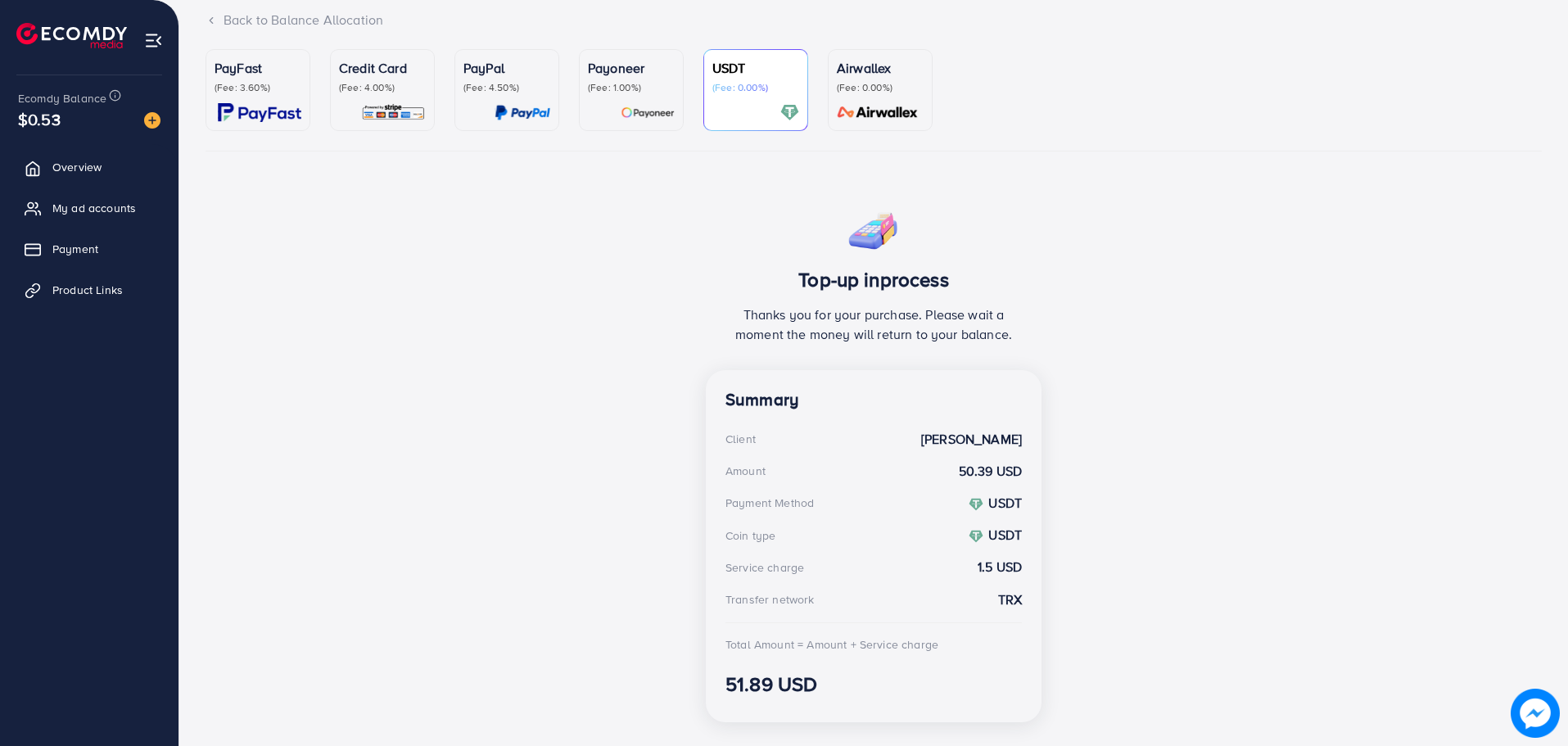
scroll to position [143, 0]
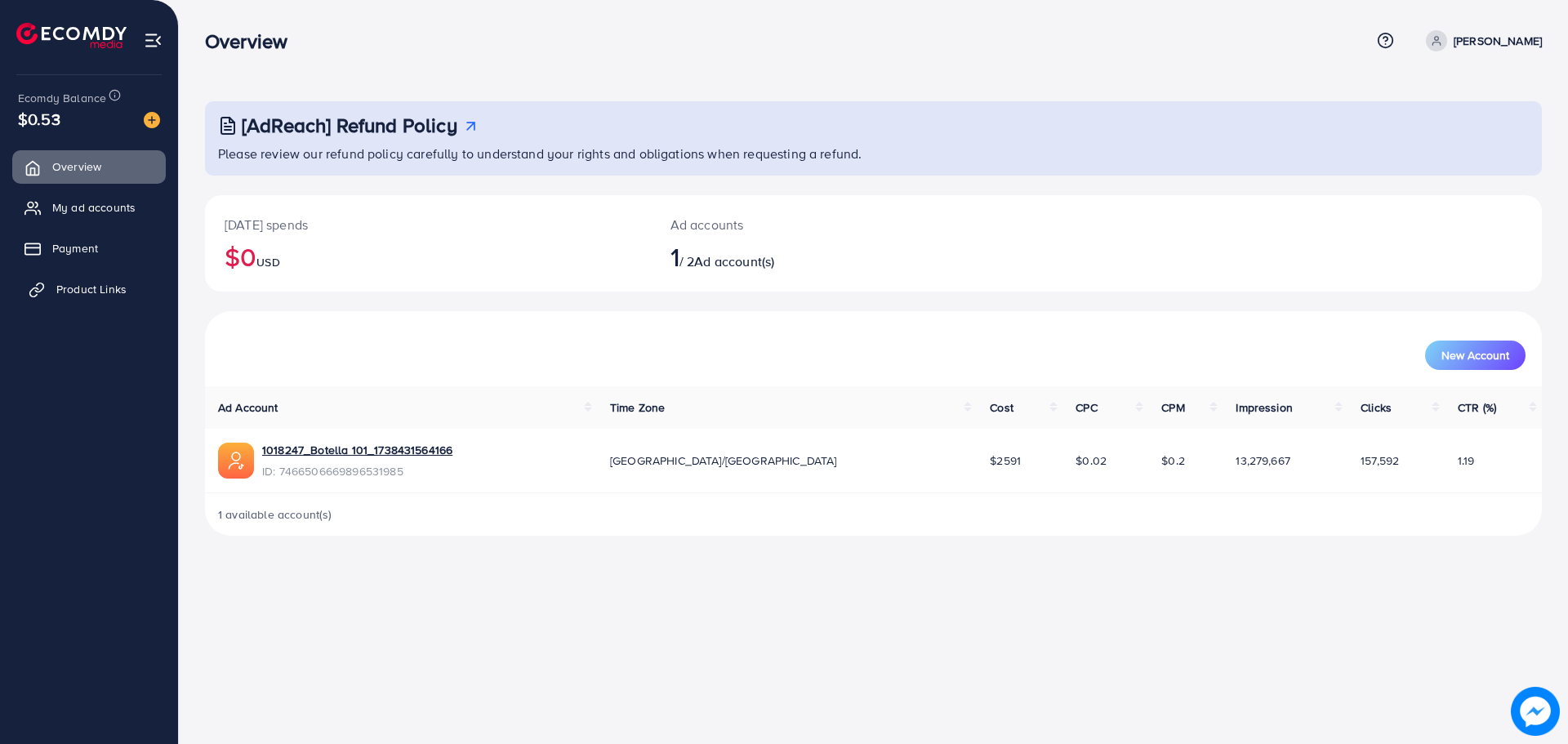
click at [111, 290] on span "Product Links" at bounding box center [91, 289] width 70 height 16
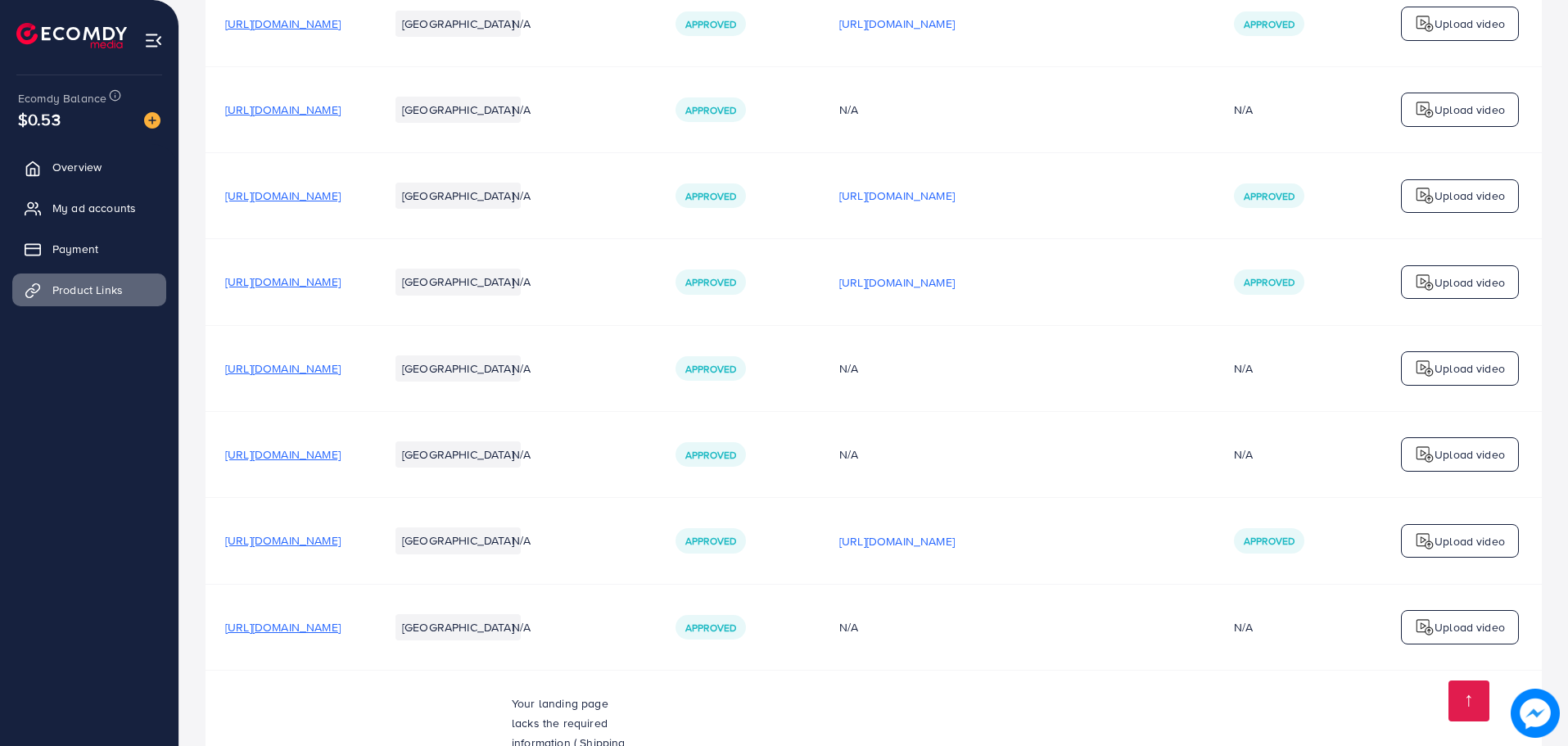
scroll to position [327, 0]
drag, startPoint x: 1085, startPoint y: 547, endPoint x: 1008, endPoint y: 539, distance: 77.4
click at [819, 542] on td "Approved" at bounding box center [738, 538] width 164 height 86
click at [955, 539] on p "[URL][DOMAIN_NAME]" at bounding box center [897, 538] width 116 height 20
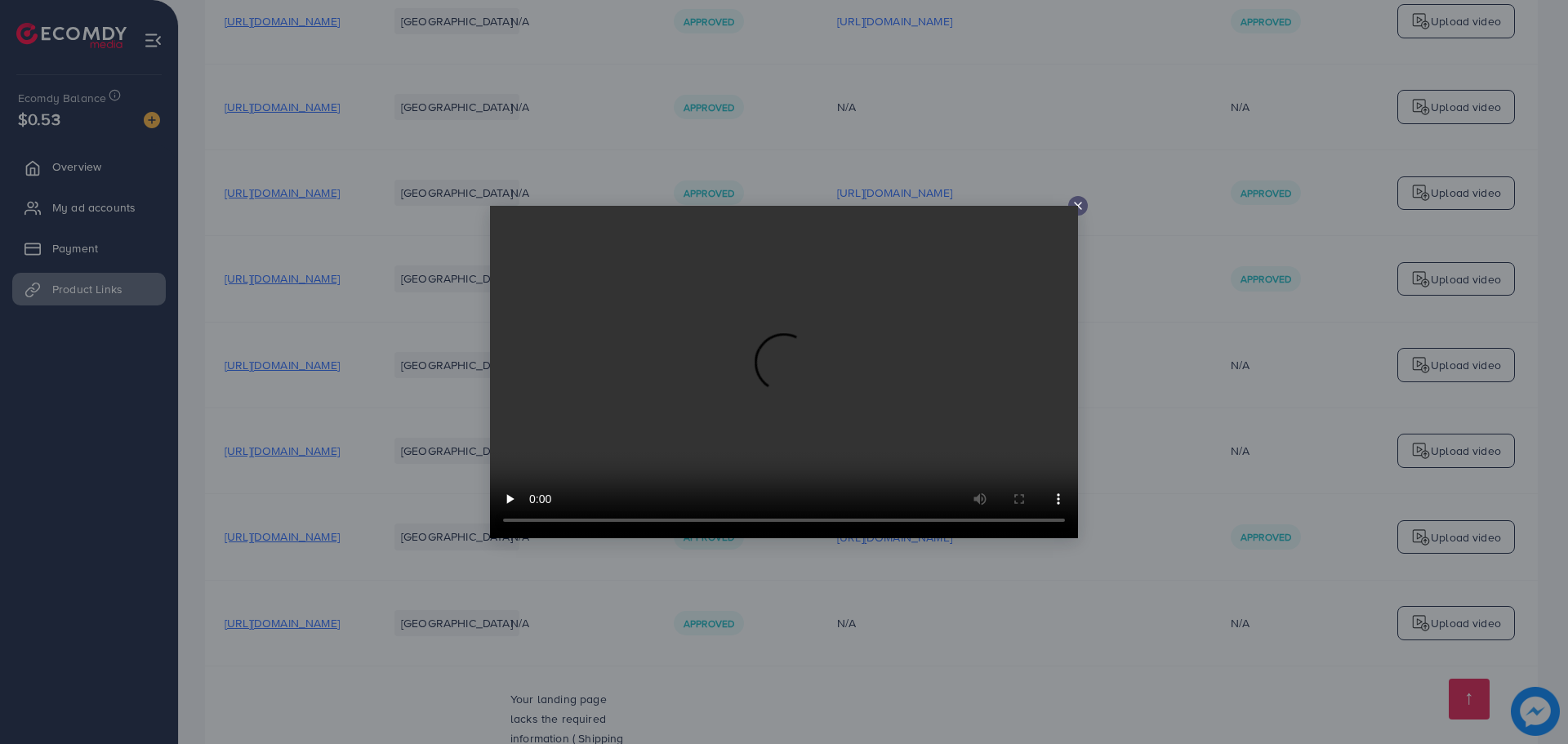
click at [1084, 202] on icon at bounding box center [1078, 205] width 13 height 13
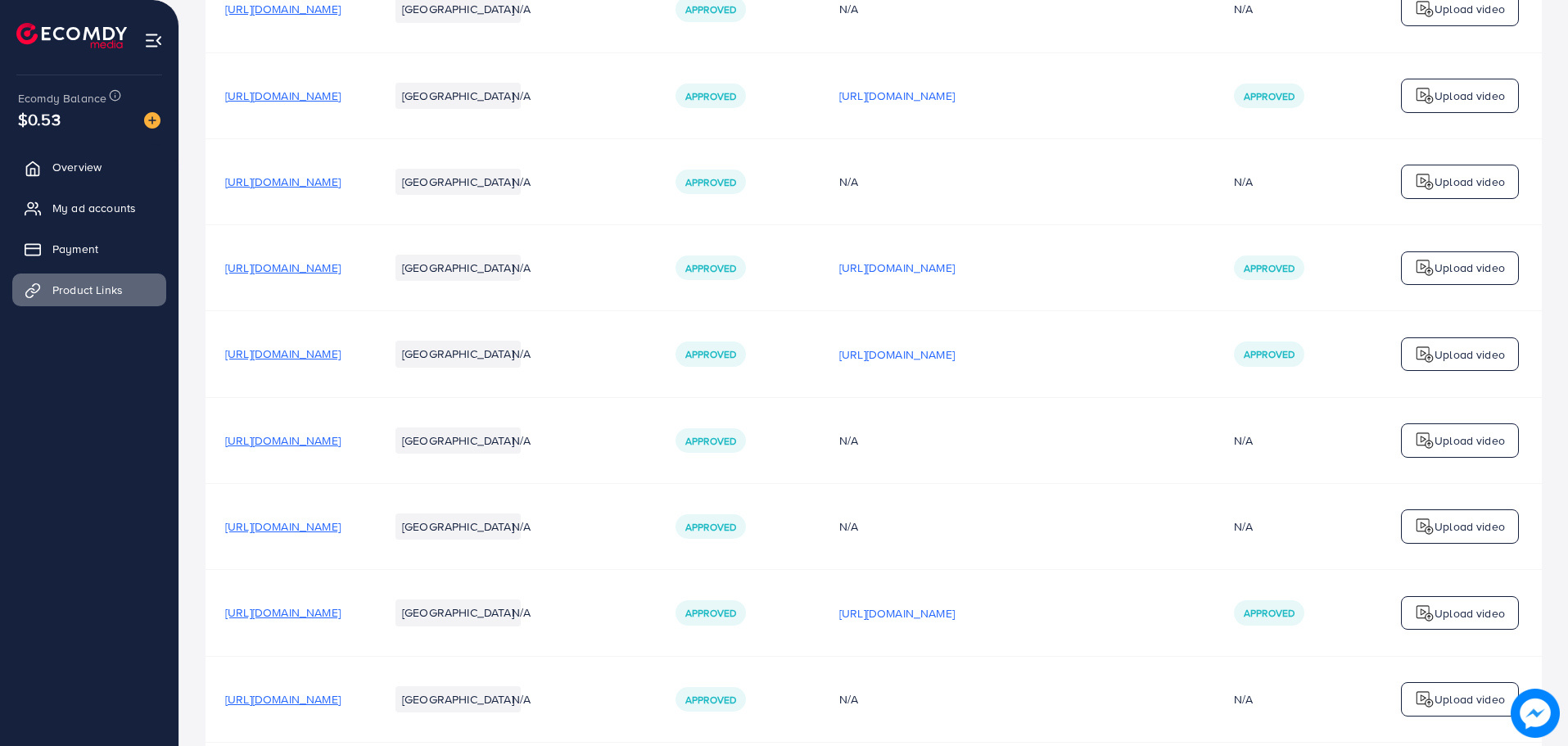
scroll to position [0, 0]
